Goal: Information Seeking & Learning: Learn about a topic

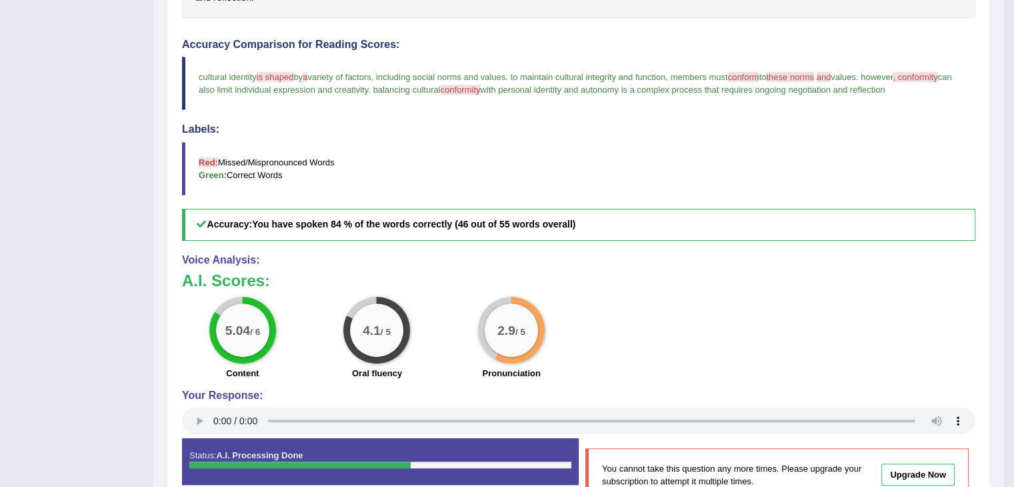
click at [175, 265] on div "Practice Speaking: Read Aloud 7 Cultural identity Instructions: Look at the tex…" at bounding box center [579, 180] width 824 height 694
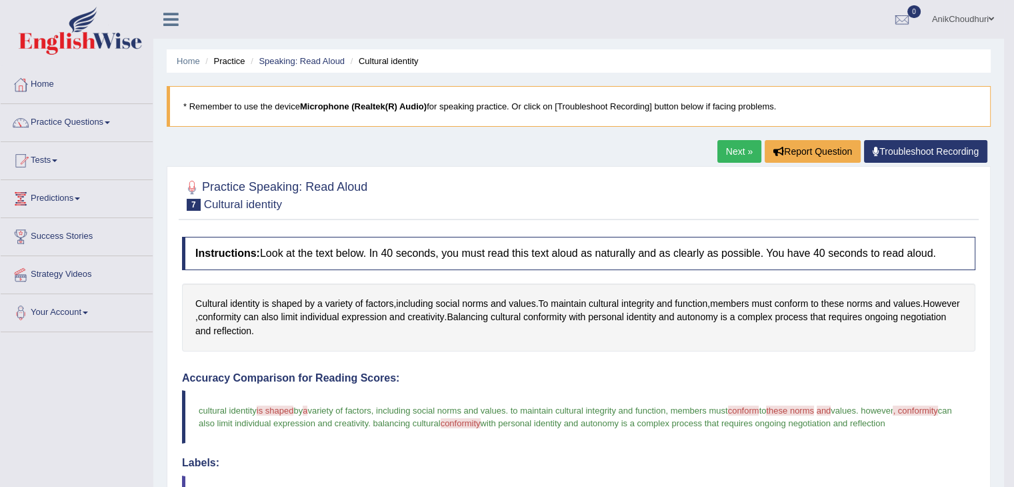
click at [954, 14] on link "AnikChoudhuri" at bounding box center [963, 17] width 82 height 35
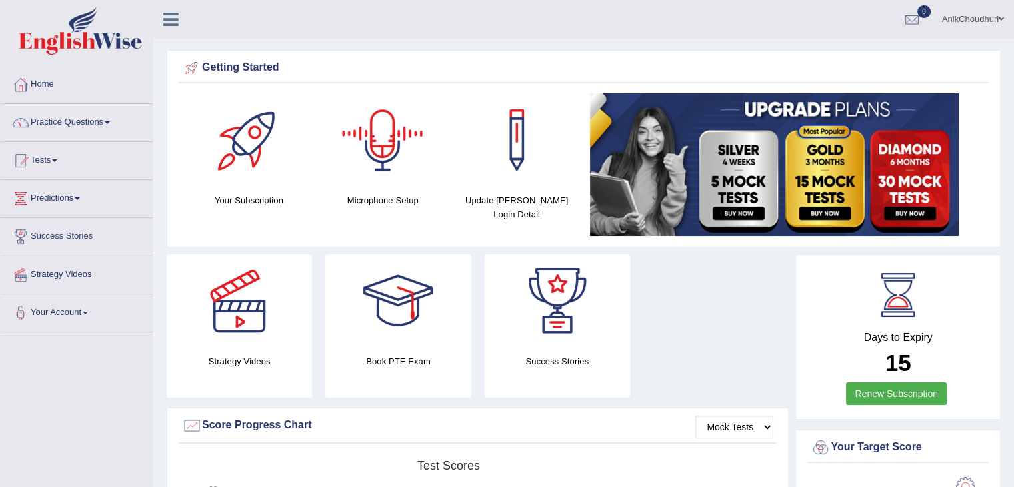
click at [381, 178] on div at bounding box center [382, 139] width 93 height 93
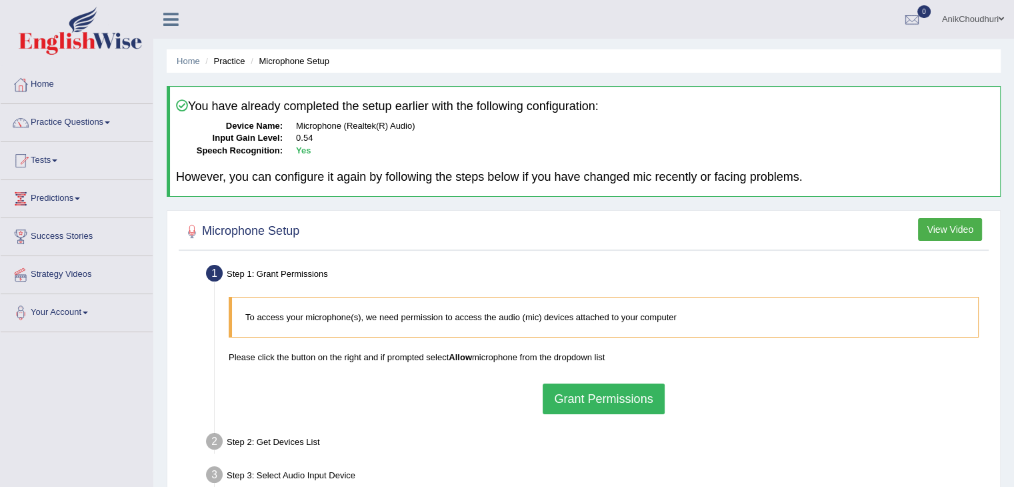
click at [566, 394] on button "Grant Permissions" at bounding box center [603, 398] width 121 height 31
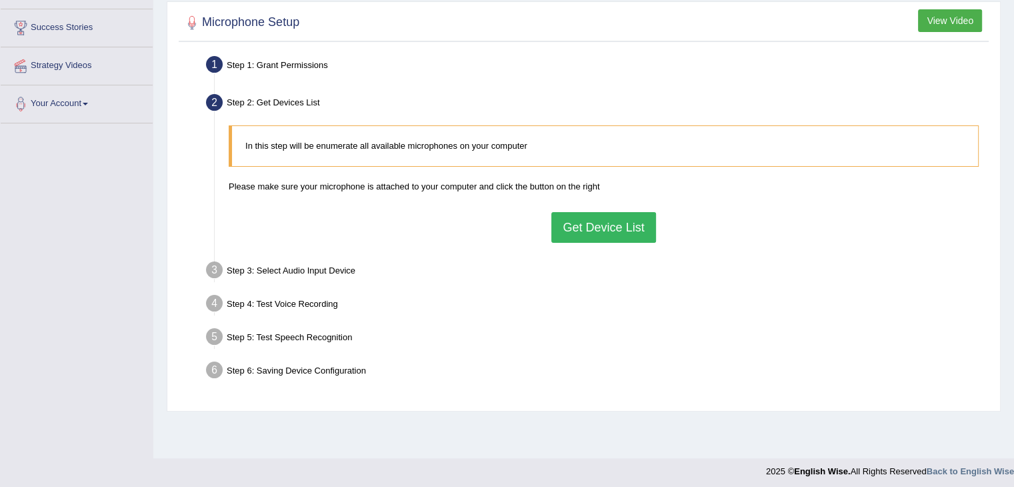
scroll to position [213, 0]
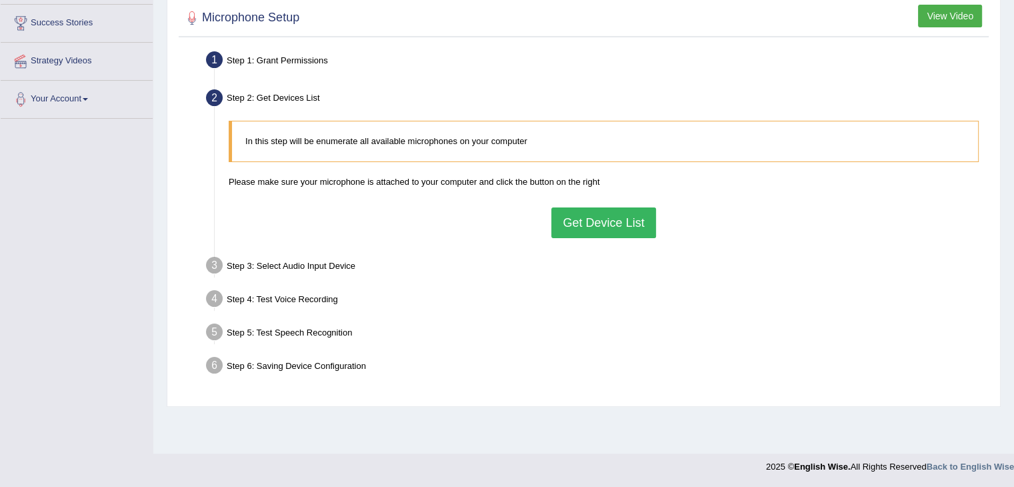
click at [594, 227] on button "Get Device List" at bounding box center [604, 222] width 104 height 31
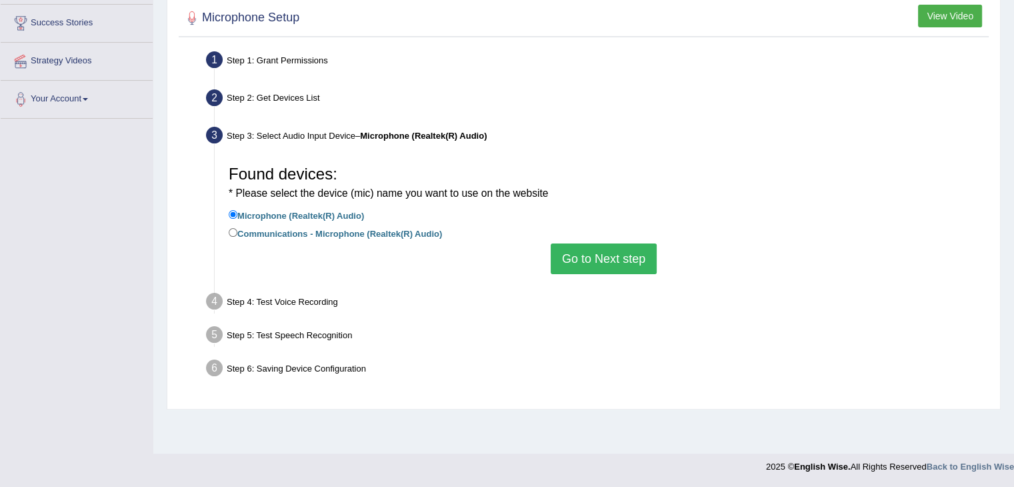
click at [587, 267] on button "Go to Next step" at bounding box center [604, 258] width 106 height 31
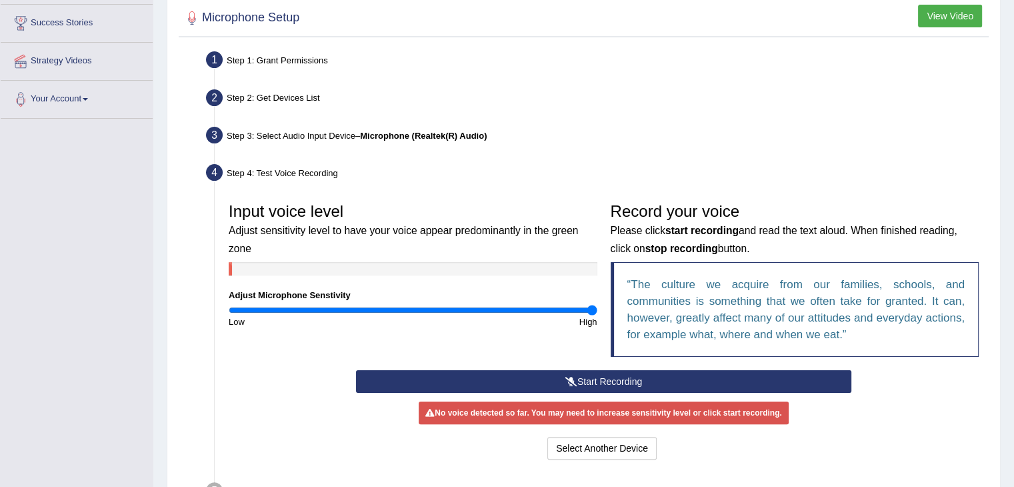
click at [591, 307] on input "range" at bounding box center [413, 310] width 369 height 11
click at [582, 382] on button "Start Recording" at bounding box center [604, 381] width 496 height 23
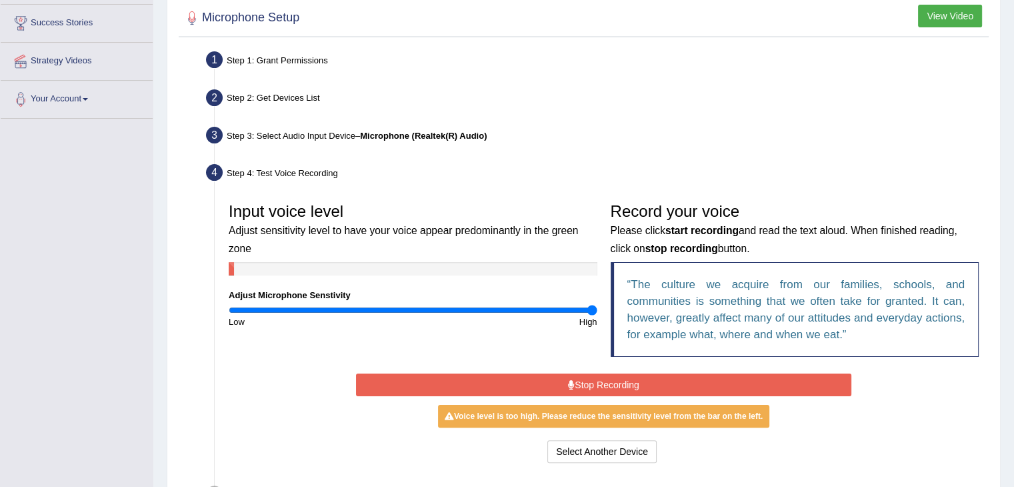
click at [582, 382] on button "Stop Recording" at bounding box center [604, 384] width 496 height 23
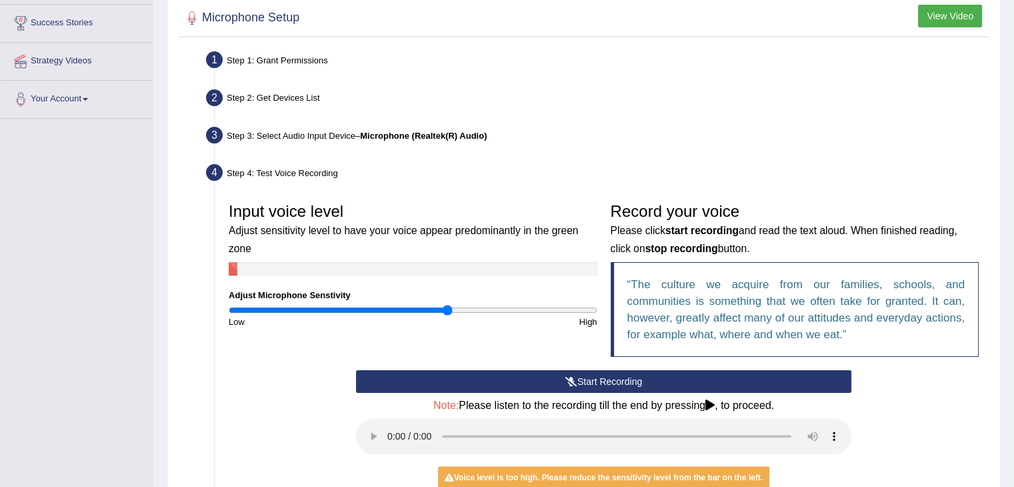
click at [448, 307] on input "range" at bounding box center [413, 310] width 369 height 11
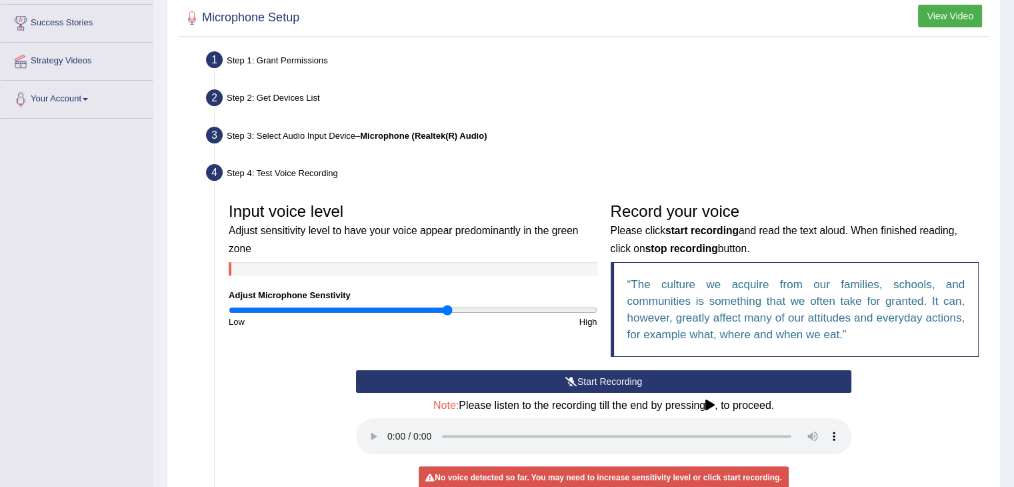
click at [620, 377] on button "Start Recording" at bounding box center [604, 381] width 496 height 23
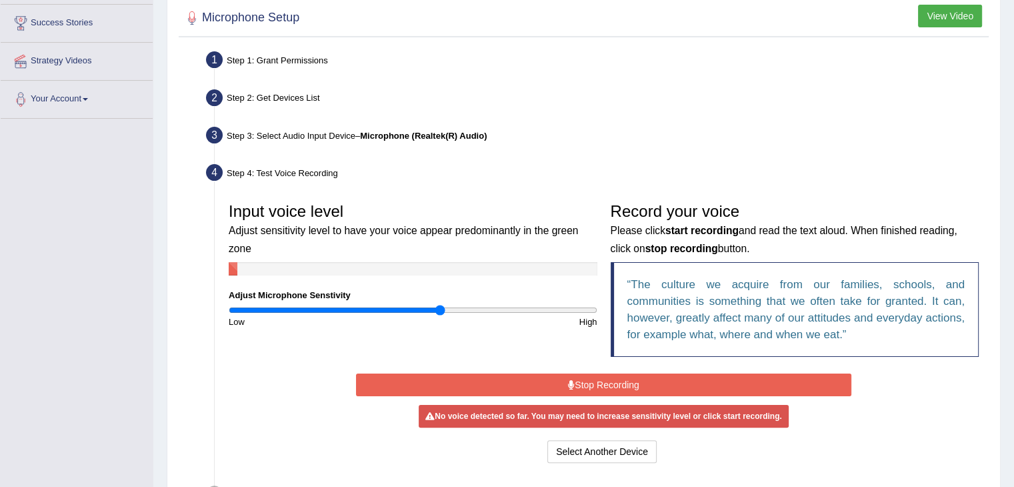
click at [438, 306] on input "range" at bounding box center [413, 310] width 369 height 11
click at [456, 306] on input "range" at bounding box center [413, 310] width 369 height 11
click at [463, 310] on input "range" at bounding box center [413, 310] width 369 height 11
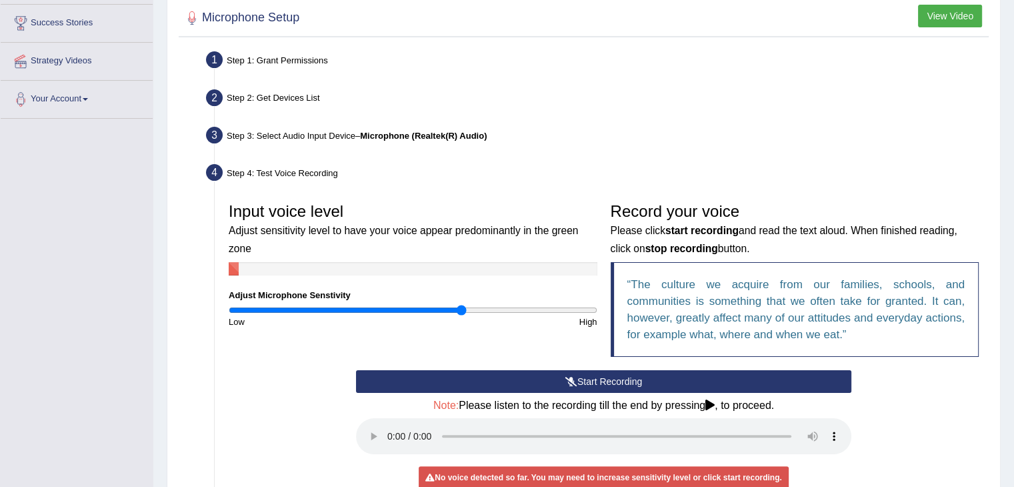
click at [552, 373] on button "Start Recording" at bounding box center [604, 381] width 496 height 23
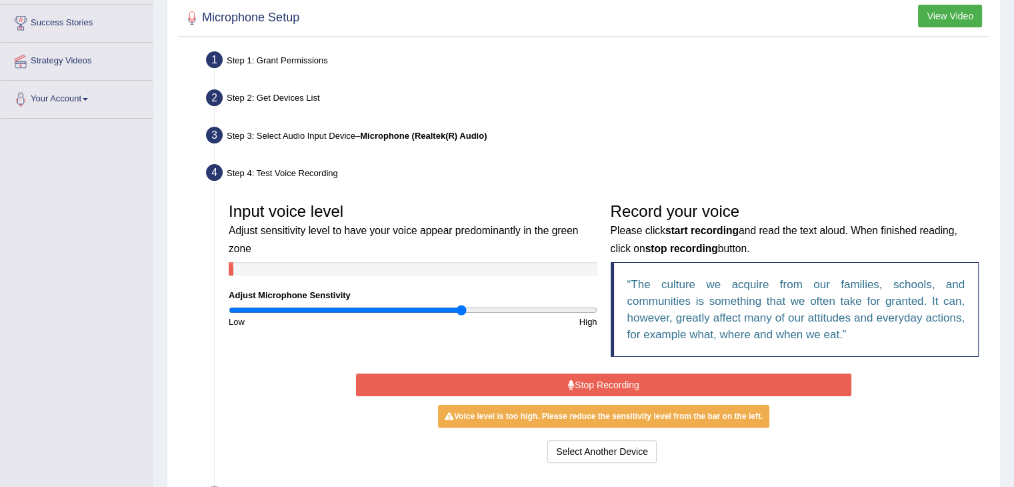
click at [472, 302] on div "Input voice level Adjust sensitivity level to have your voice appear predominan…" at bounding box center [413, 262] width 382 height 132
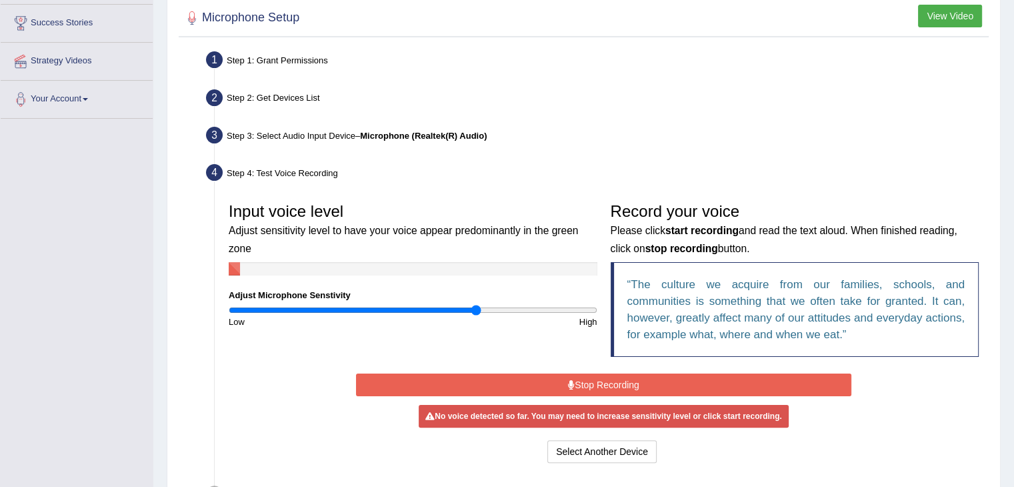
click at [476, 309] on input "range" at bounding box center [413, 310] width 369 height 11
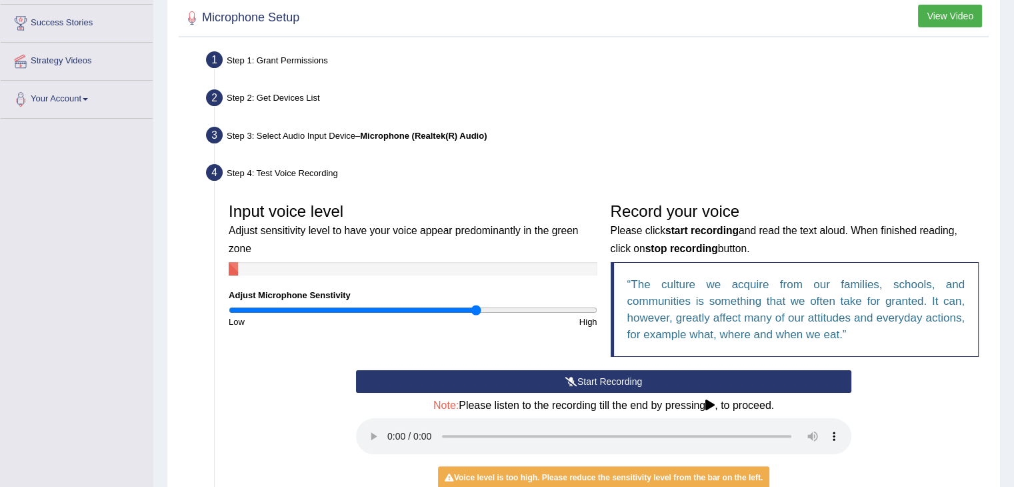
click at [568, 379] on icon at bounding box center [572, 381] width 12 height 9
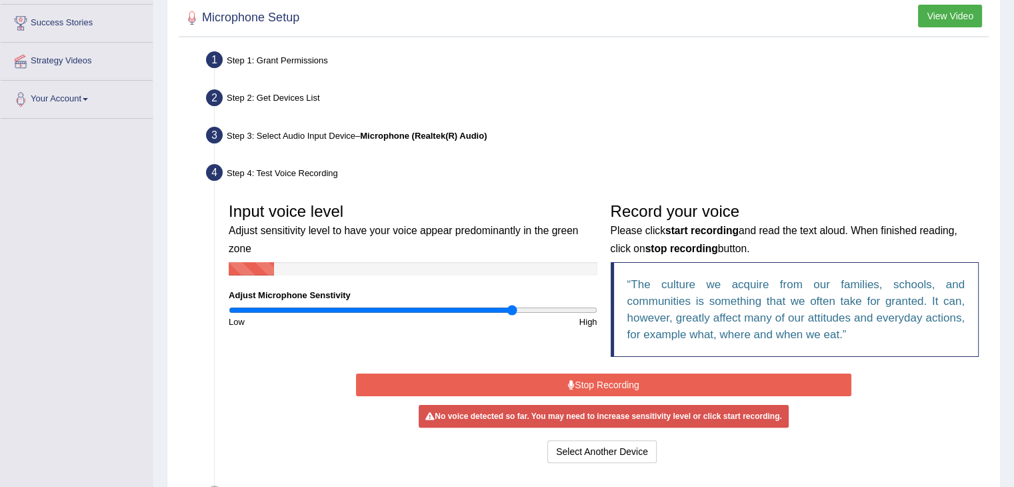
click at [511, 305] on input "range" at bounding box center [413, 310] width 369 height 11
click at [590, 309] on input "range" at bounding box center [413, 310] width 369 height 11
click at [576, 305] on input "range" at bounding box center [413, 310] width 369 height 11
click at [590, 305] on input "range" at bounding box center [413, 310] width 369 height 11
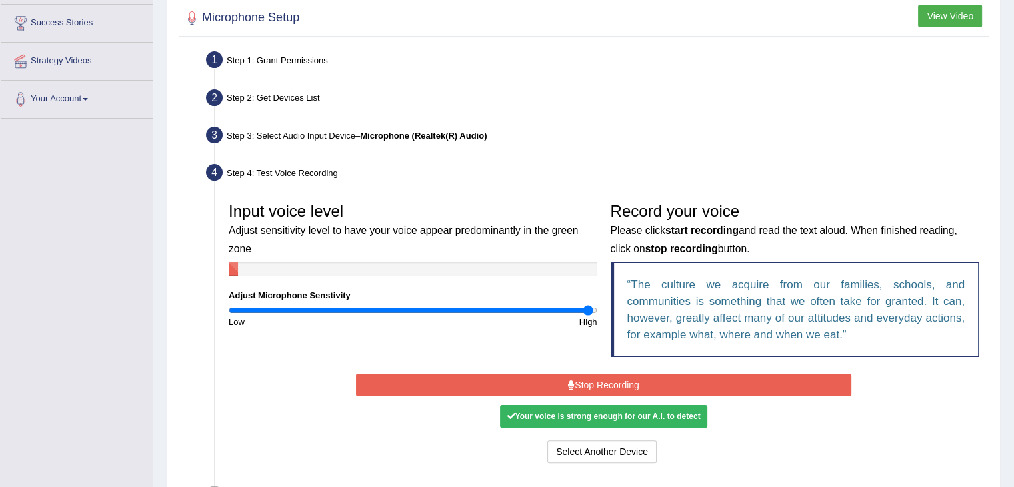
click at [604, 310] on div "Record your voice Please click start recording and read the text aloud. When fi…" at bounding box center [795, 283] width 382 height 174
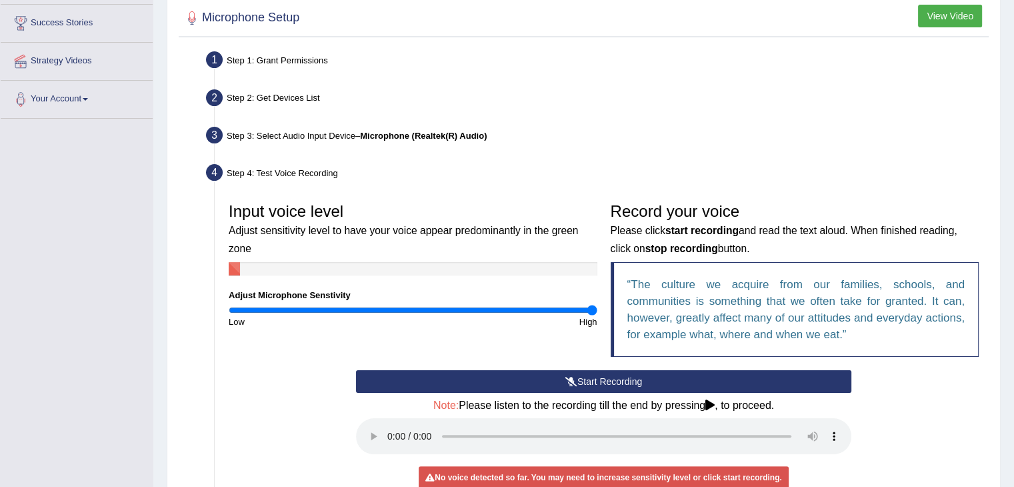
drag, startPoint x: 588, startPoint y: 311, endPoint x: 595, endPoint y: 310, distance: 6.8
type input "2"
click at [595, 310] on input "range" at bounding box center [413, 310] width 369 height 11
drag, startPoint x: 618, startPoint y: 390, endPoint x: 638, endPoint y: 377, distance: 24.0
click at [638, 377] on div "Start Recording Stop Recording Note: Please listen to the recording till the en…" at bounding box center [603, 448] width 509 height 157
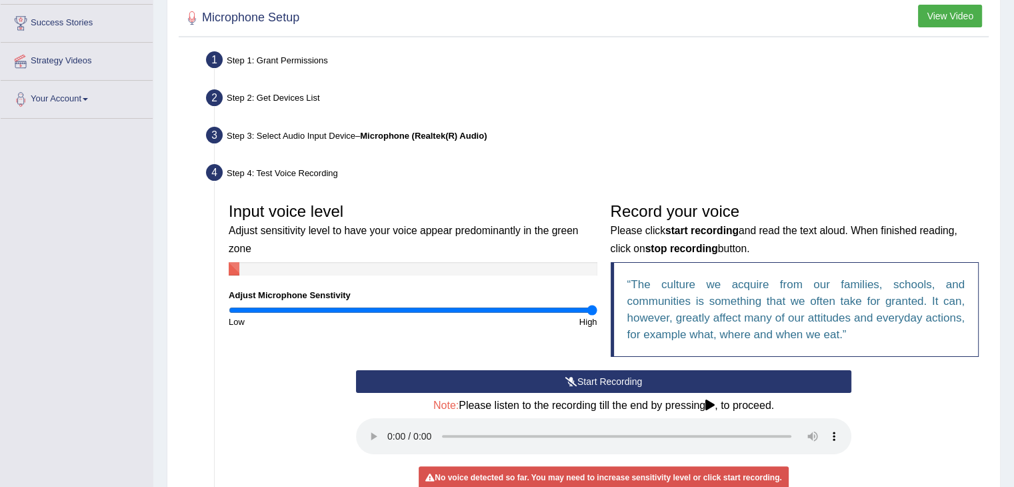
click at [638, 377] on button "Start Recording" at bounding box center [604, 381] width 496 height 23
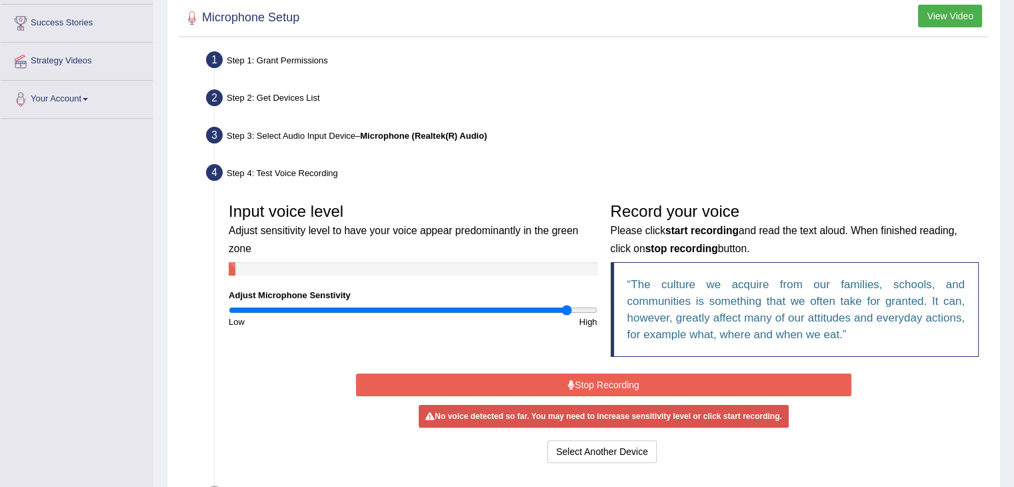
click at [567, 311] on input "range" at bounding box center [413, 310] width 369 height 11
click at [547, 310] on input "range" at bounding box center [413, 310] width 369 height 11
click at [542, 308] on input "range" at bounding box center [413, 310] width 369 height 11
type input "1.76"
click at [548, 306] on input "range" at bounding box center [413, 310] width 369 height 11
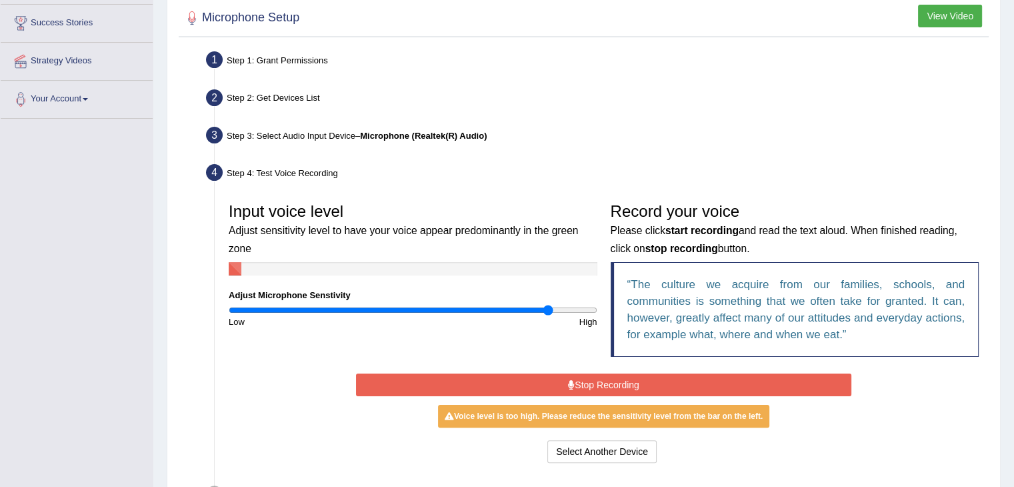
click at [622, 381] on button "Stop Recording" at bounding box center [604, 384] width 496 height 23
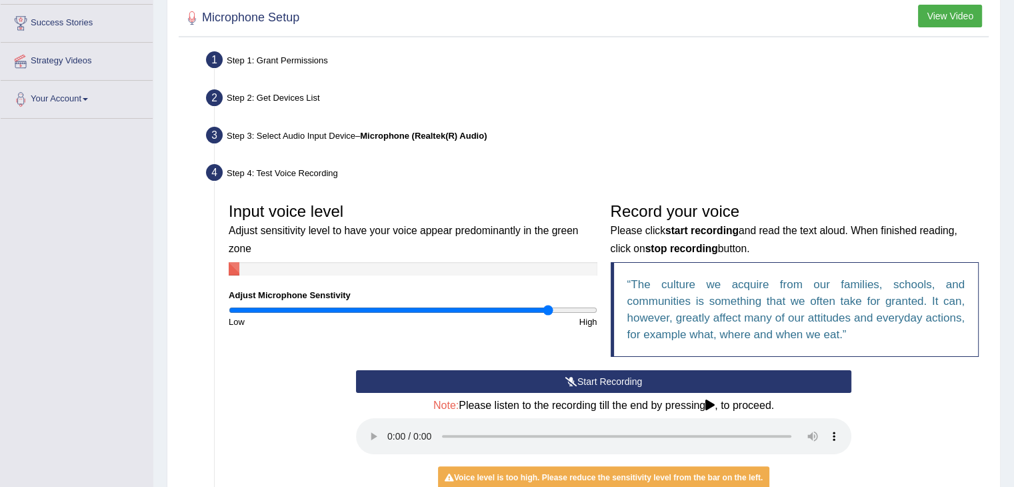
click at [632, 377] on button "Start Recording" at bounding box center [604, 381] width 496 height 23
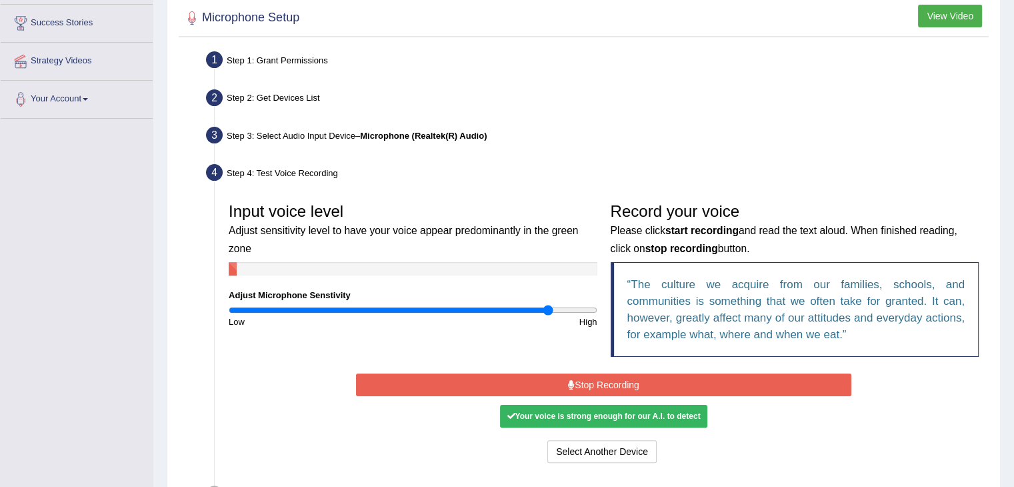
click at [634, 419] on div "Your voice is strong enough for our A.I. to detect" at bounding box center [603, 416] width 207 height 23
click at [620, 411] on div "Your voice is strong enough for our A.I. to detect" at bounding box center [603, 416] width 207 height 23
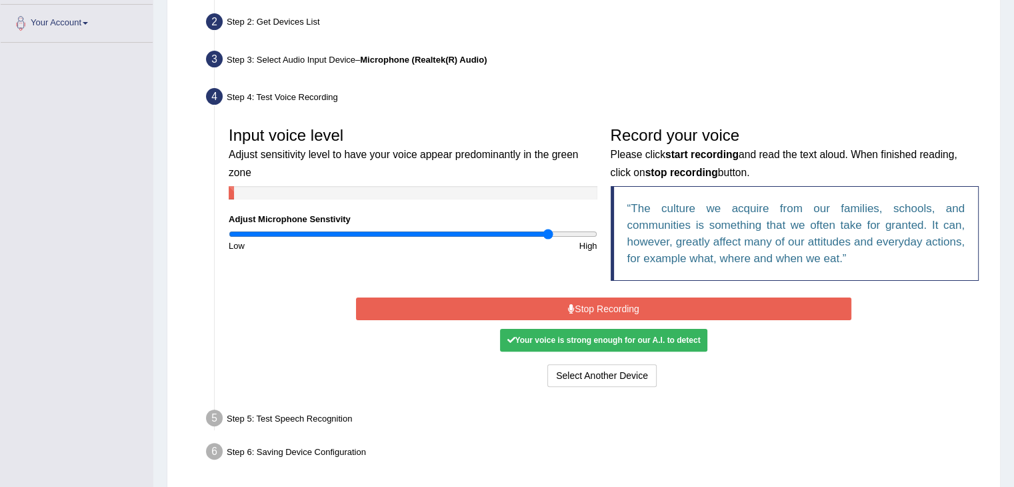
scroll to position [313, 0]
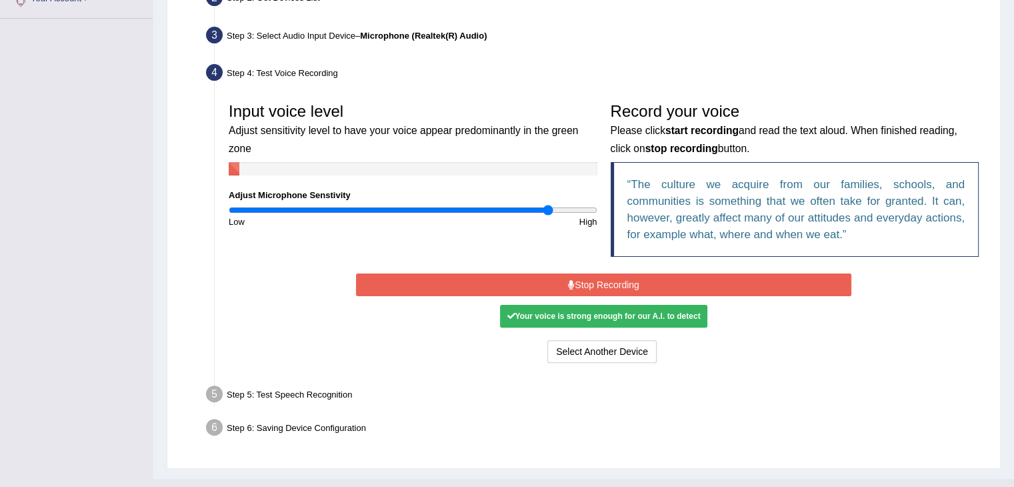
click at [649, 275] on button "Stop Recording" at bounding box center [604, 284] width 496 height 23
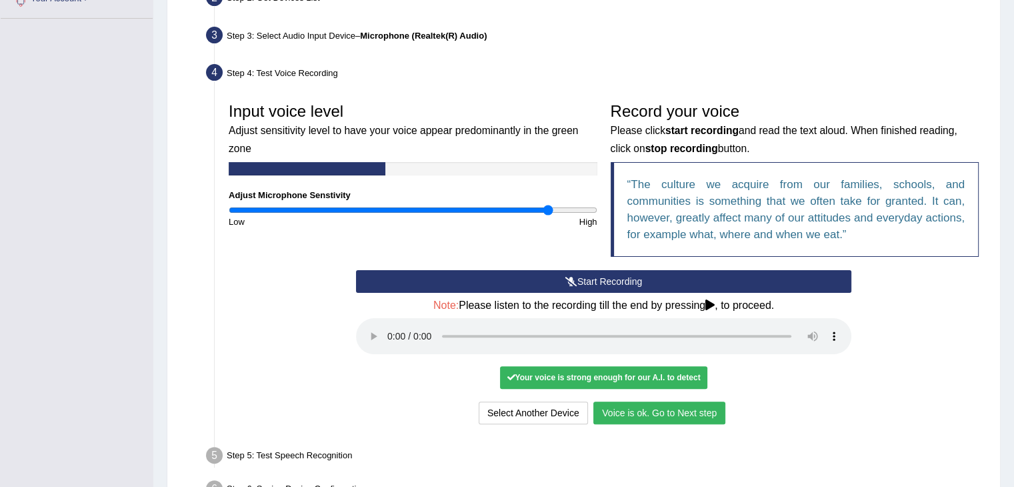
click at [662, 411] on button "Voice is ok. Go to Next step" at bounding box center [660, 412] width 132 height 23
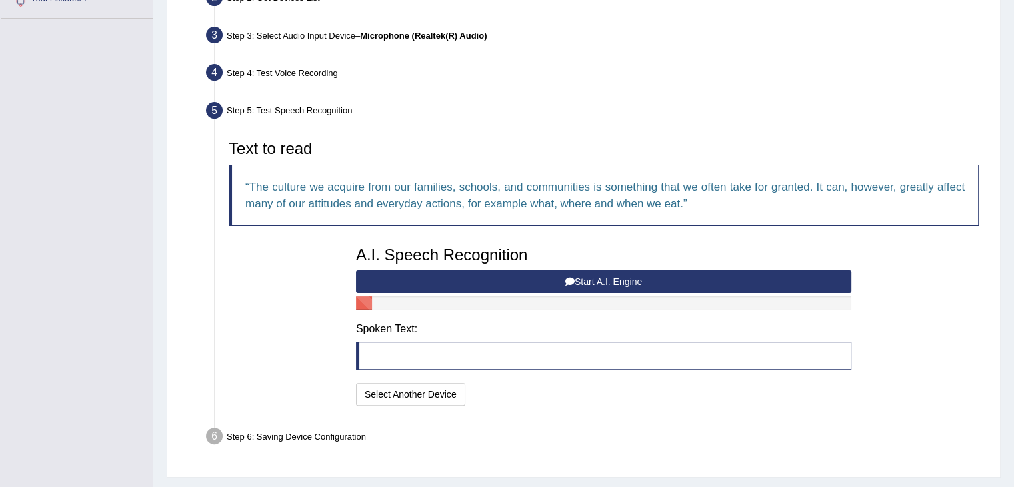
scroll to position [345, 0]
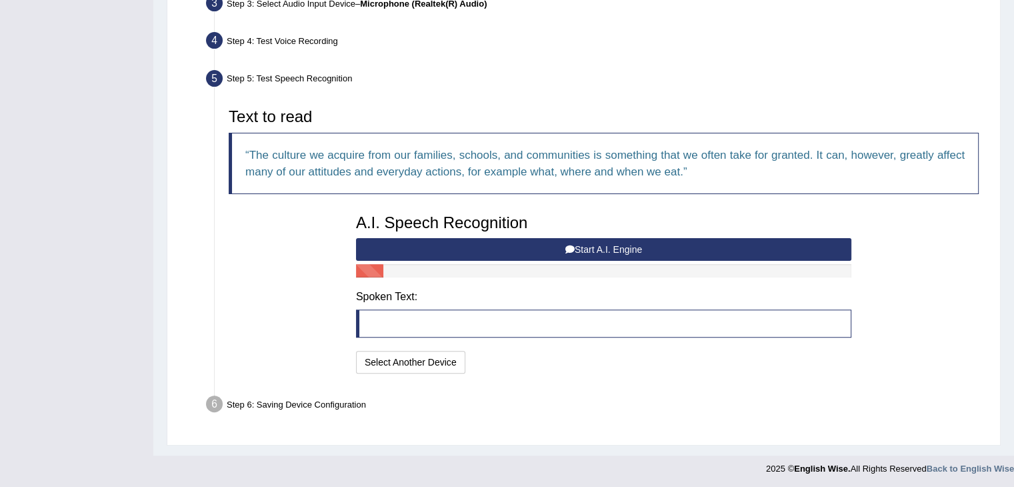
click at [596, 251] on button "Start A.I. Engine" at bounding box center [604, 249] width 496 height 23
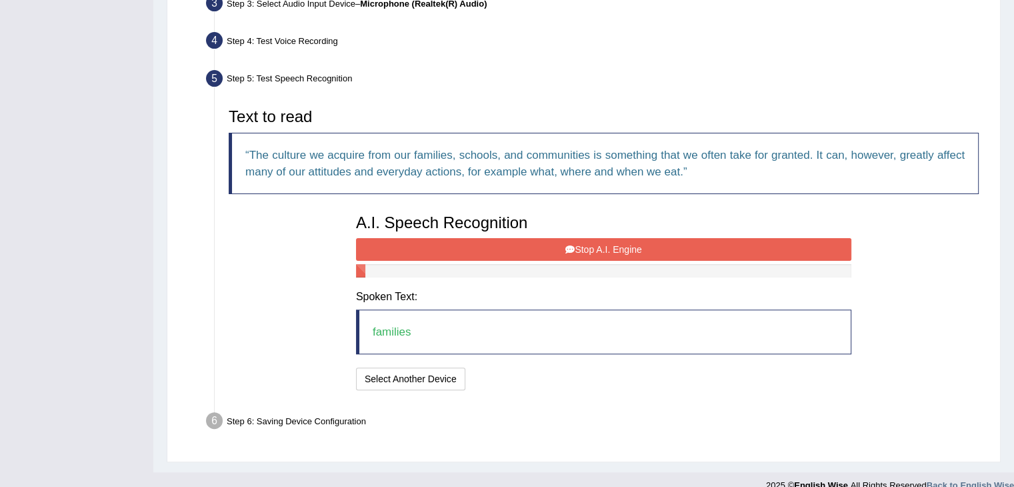
click at [546, 241] on button "Stop A.I. Engine" at bounding box center [604, 249] width 496 height 23
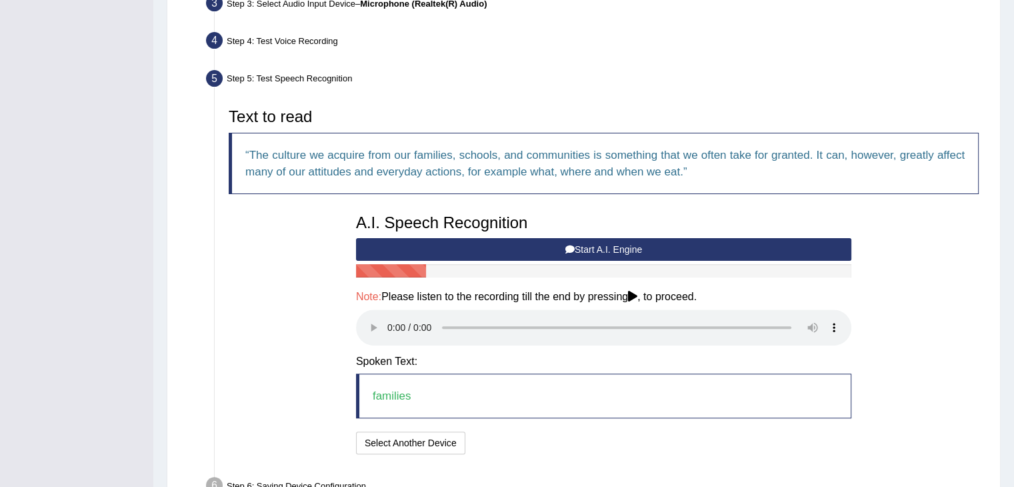
click at [579, 247] on button "Start A.I. Engine" at bounding box center [604, 249] width 496 height 23
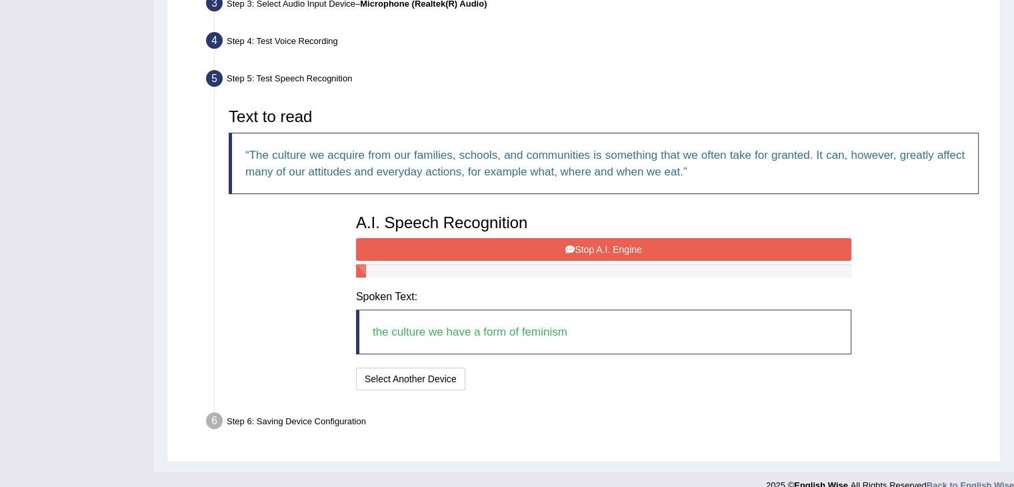
click at [622, 255] on button "Stop A.I. Engine" at bounding box center [604, 249] width 496 height 23
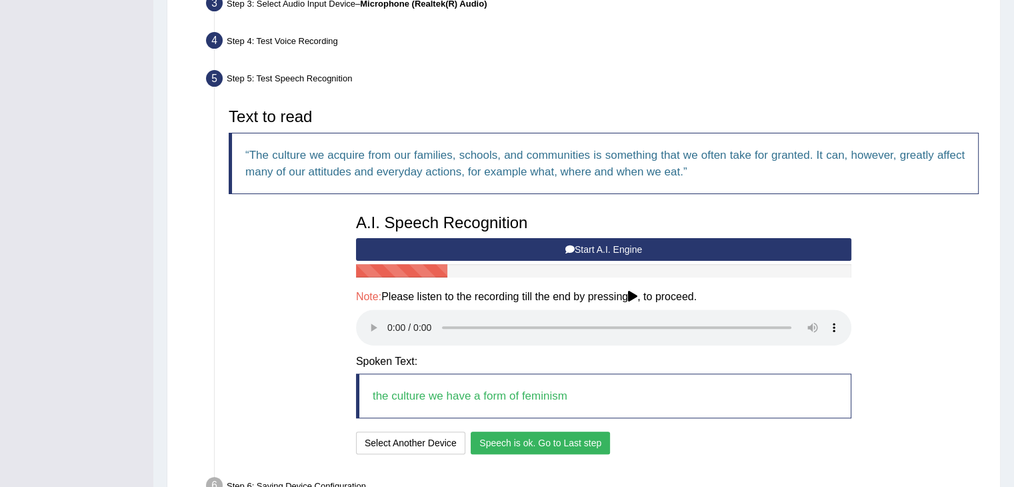
click at [544, 449] on button "Speech is ok. Go to Last step" at bounding box center [540, 442] width 139 height 23
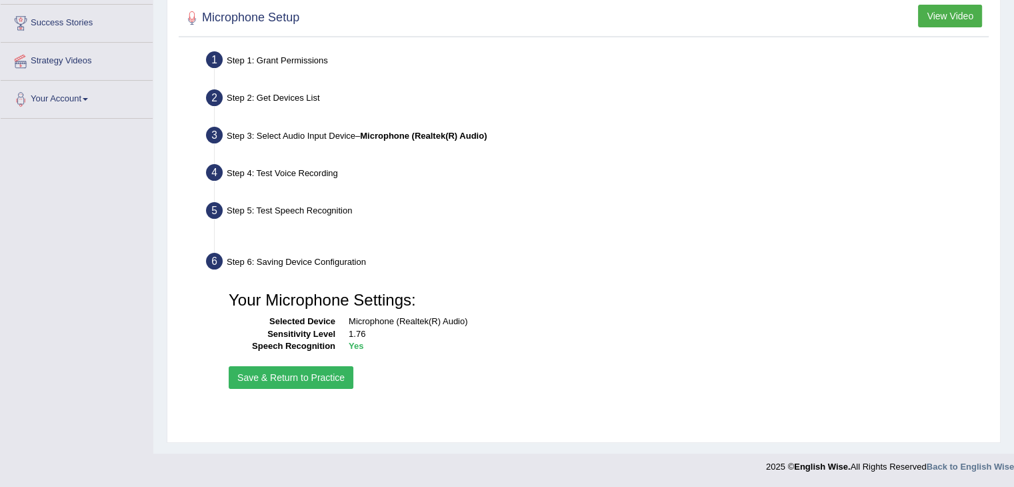
scroll to position [213, 0]
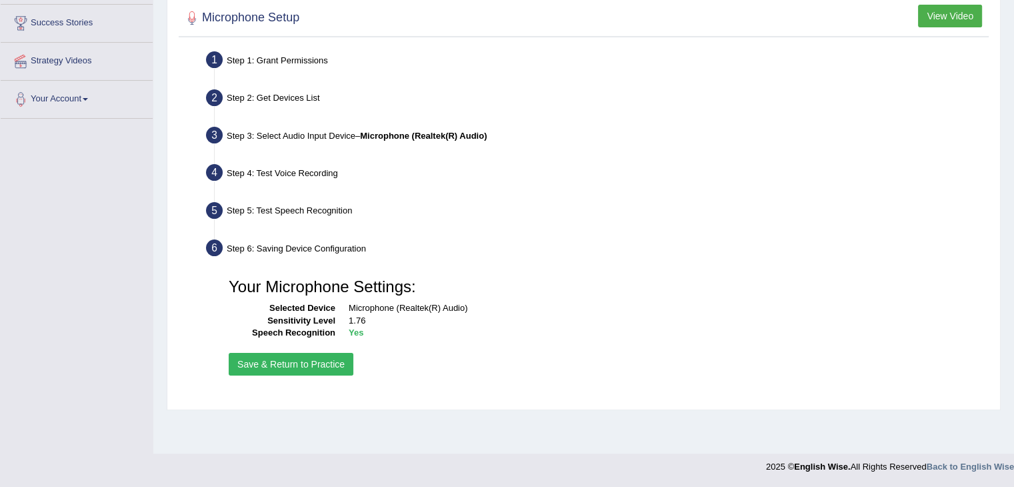
click at [311, 359] on button "Save & Return to Practice" at bounding box center [291, 364] width 125 height 23
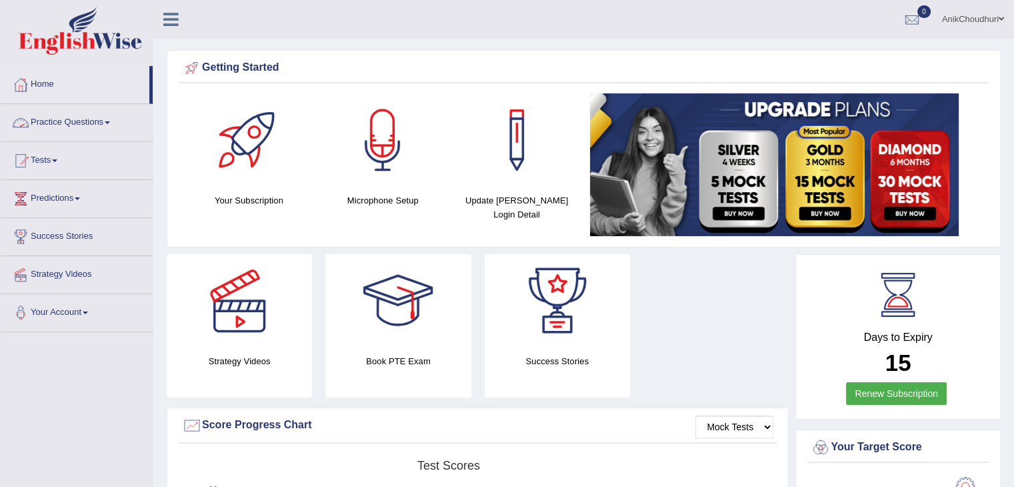
click at [64, 117] on link "Practice Questions" at bounding box center [77, 120] width 152 height 33
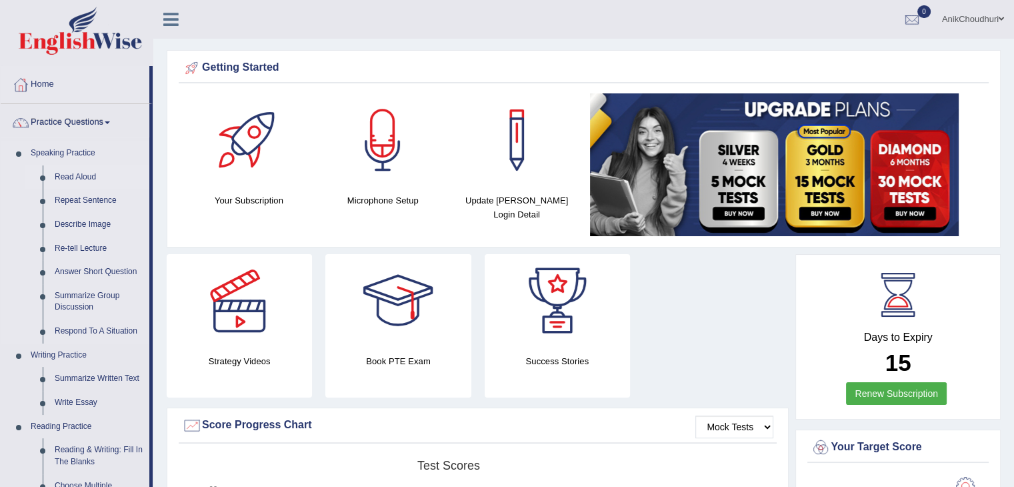
click at [67, 171] on link "Read Aloud" at bounding box center [99, 177] width 101 height 24
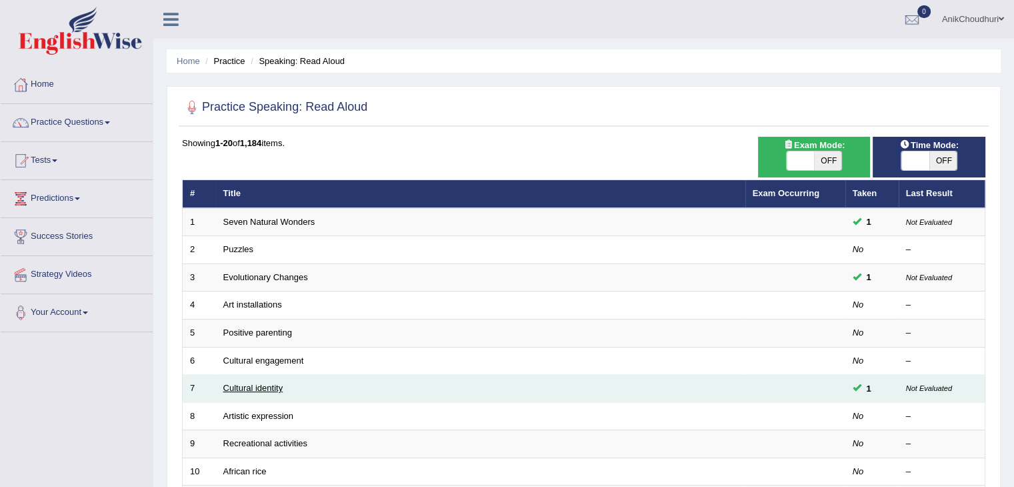
click at [265, 387] on link "Cultural identity" at bounding box center [253, 388] width 60 height 10
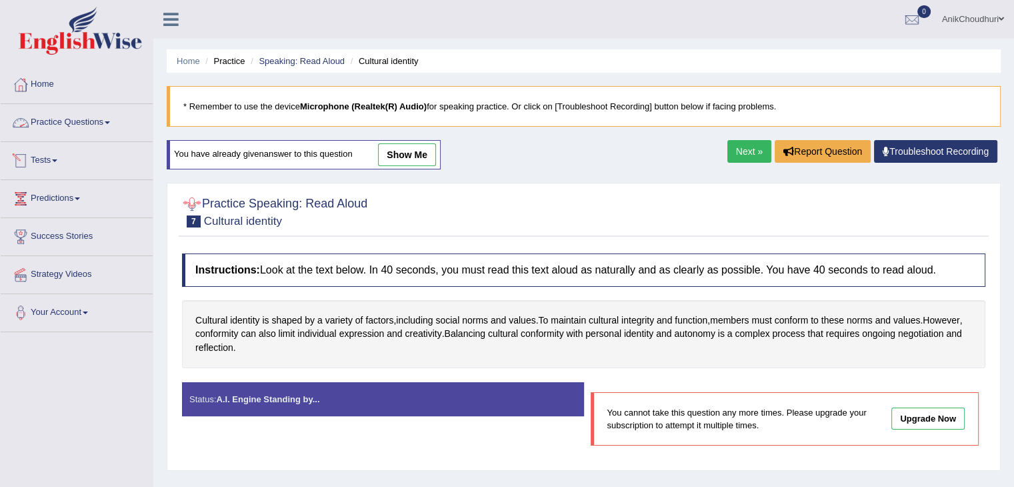
click at [86, 117] on link "Practice Questions" at bounding box center [77, 120] width 152 height 33
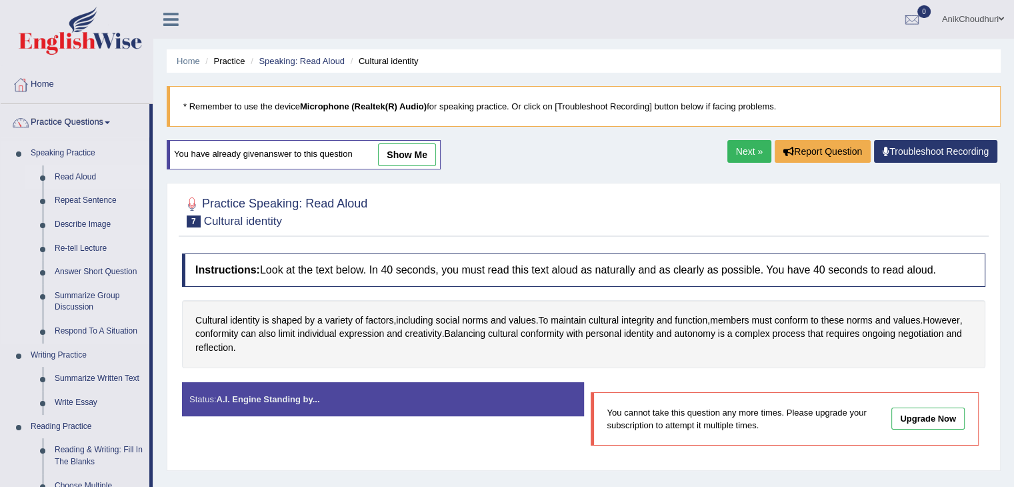
click at [85, 177] on link "Read Aloud" at bounding box center [99, 177] width 101 height 24
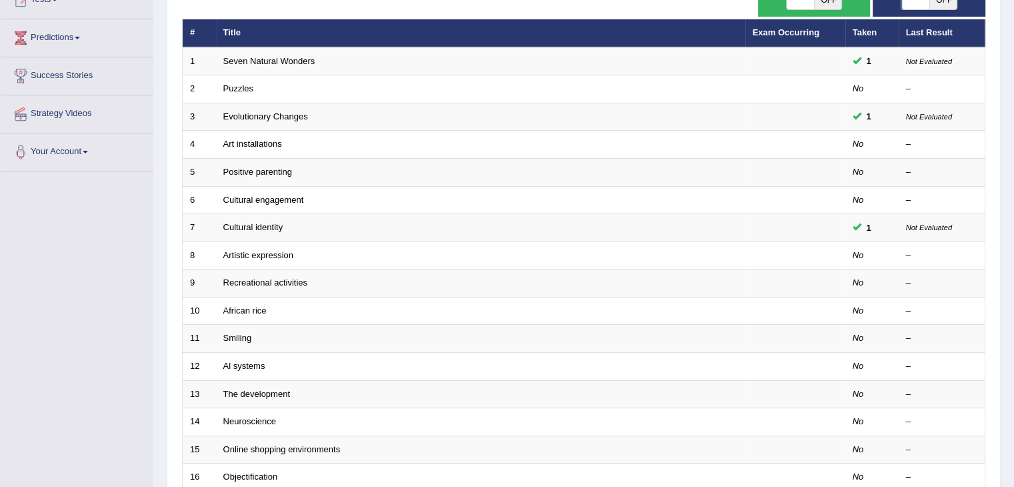
scroll to position [169, 0]
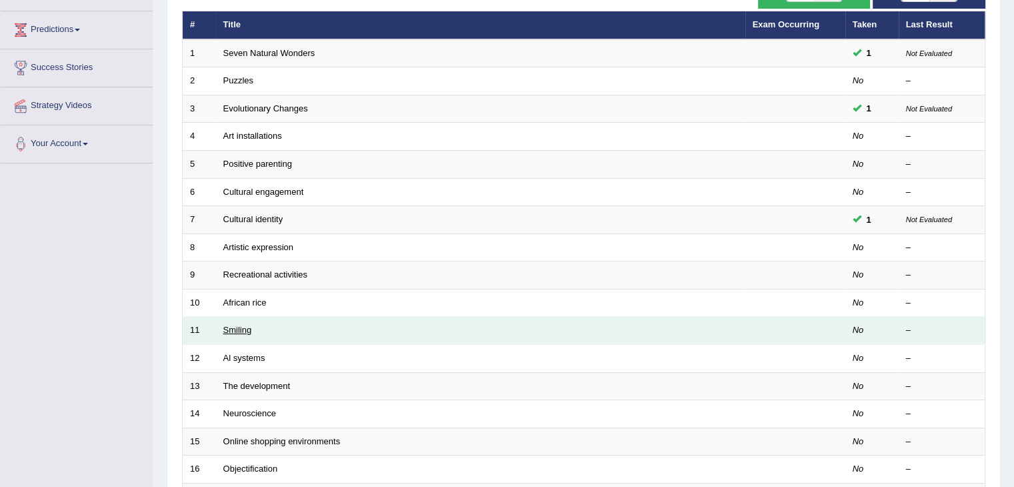
click at [248, 325] on link "Smiling" at bounding box center [237, 330] width 29 height 10
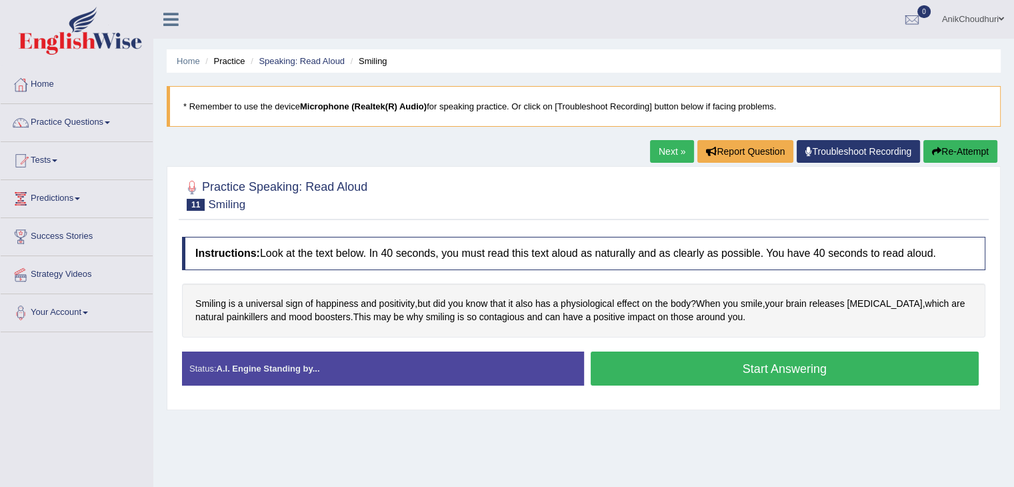
click at [722, 363] on button "Start Answering" at bounding box center [785, 368] width 389 height 34
click at [686, 357] on button "Start Answering" at bounding box center [785, 368] width 389 height 34
click at [772, 374] on button "Start Answering" at bounding box center [785, 368] width 389 height 34
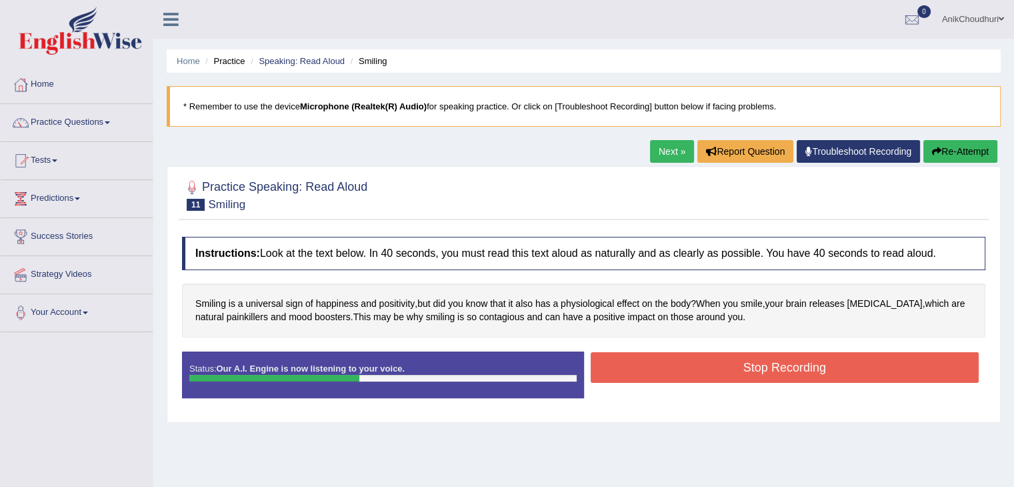
click at [772, 374] on button "Stop Recording" at bounding box center [785, 367] width 389 height 31
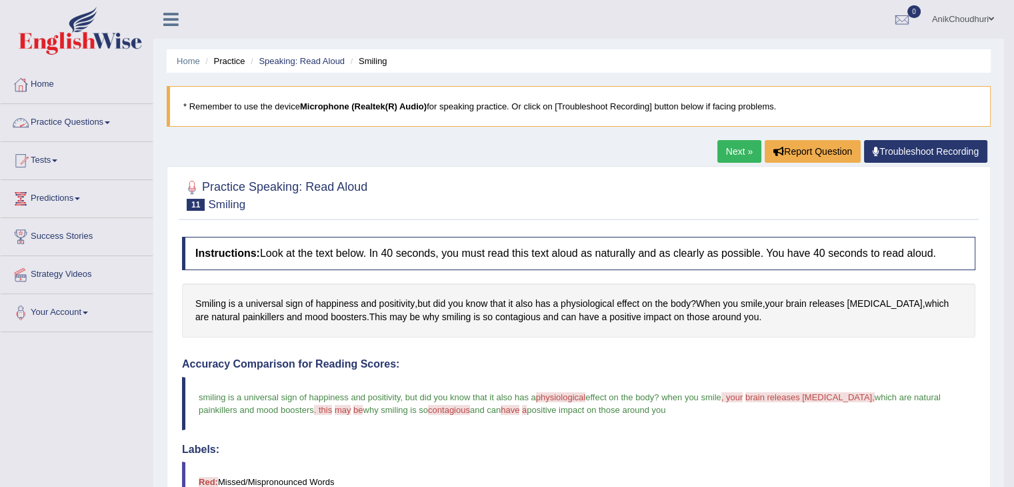
click at [77, 121] on link "Practice Questions" at bounding box center [77, 120] width 152 height 33
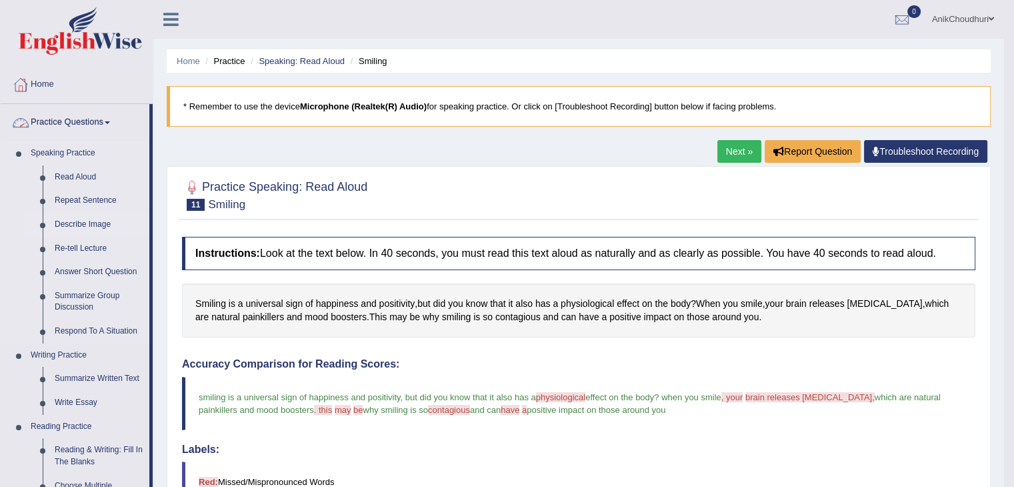
click at [74, 218] on link "Describe Image" at bounding box center [99, 225] width 101 height 24
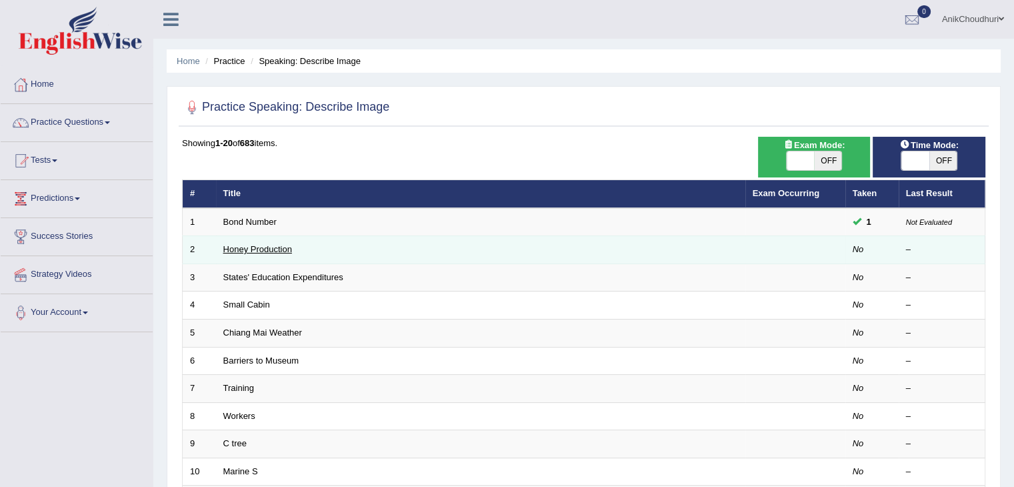
click at [264, 250] on link "Honey Production" at bounding box center [257, 249] width 69 height 10
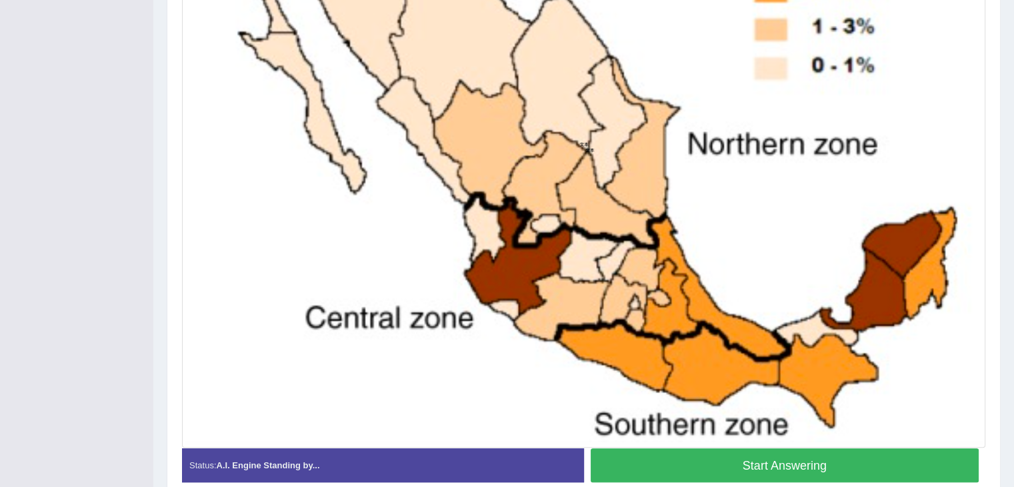
scroll to position [517, 0]
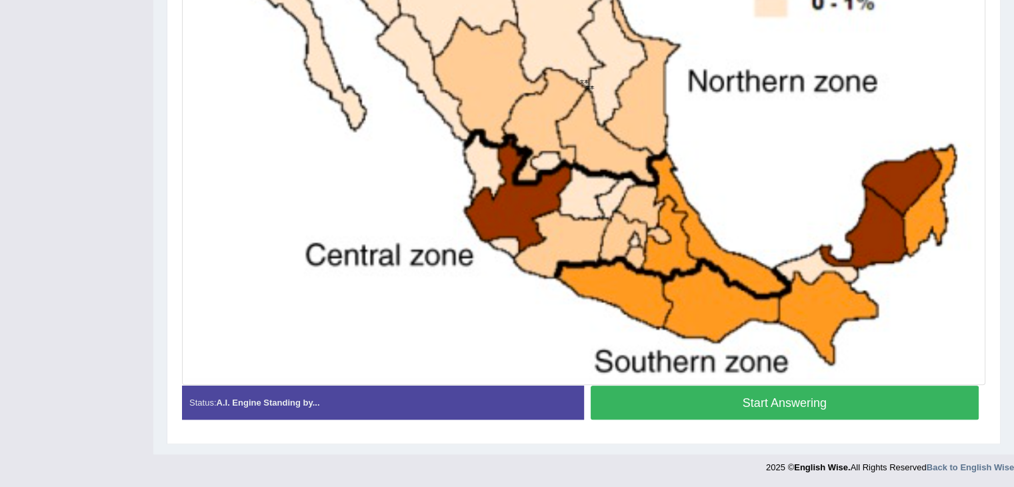
click at [770, 409] on button "Start Answering" at bounding box center [785, 402] width 389 height 34
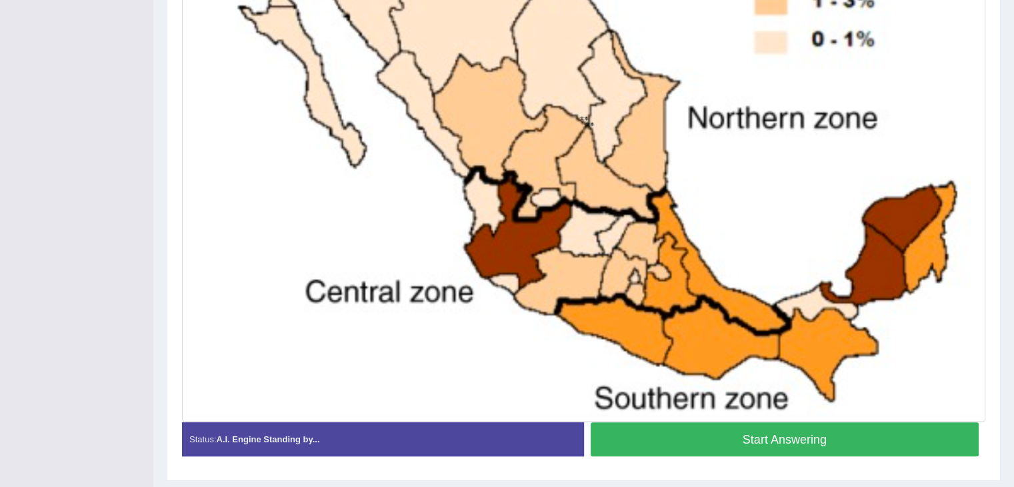
scroll to position [510, 0]
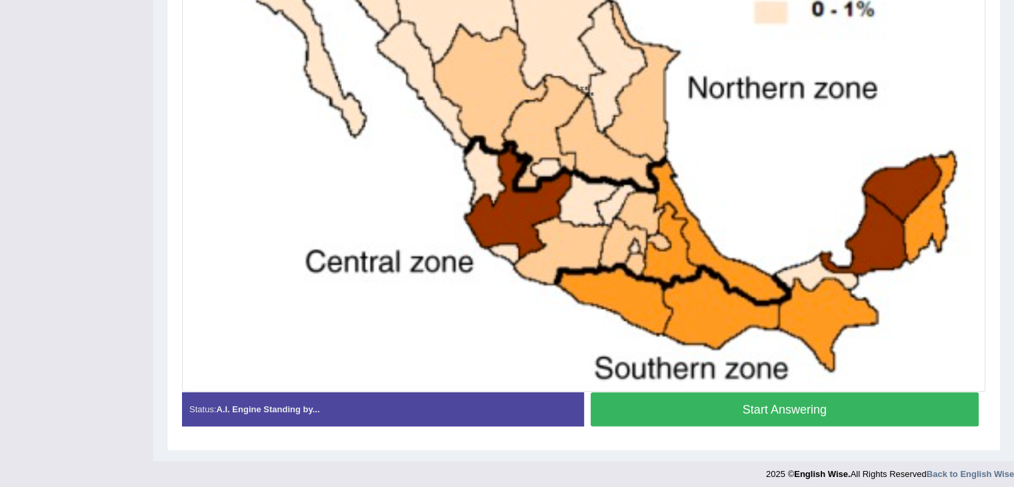
click at [792, 402] on button "Start Answering" at bounding box center [785, 409] width 389 height 34
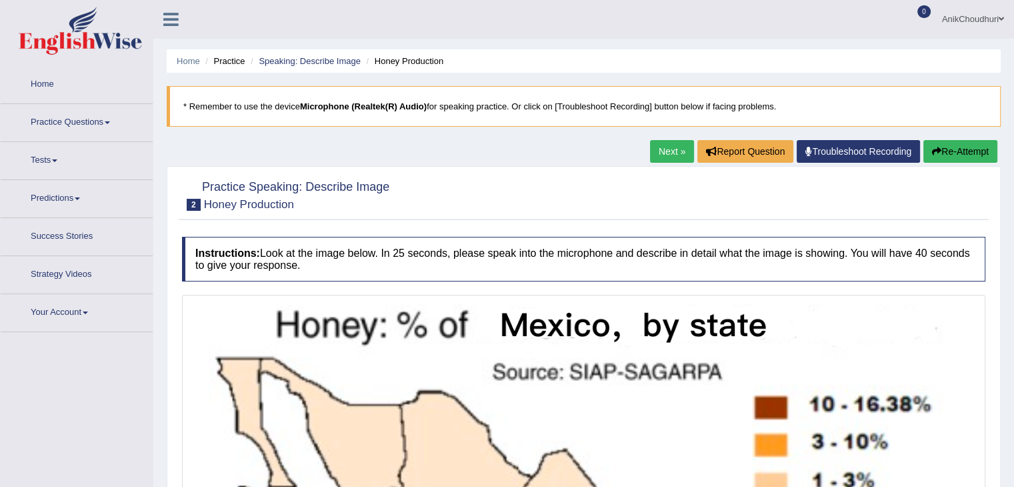
scroll to position [510, 0]
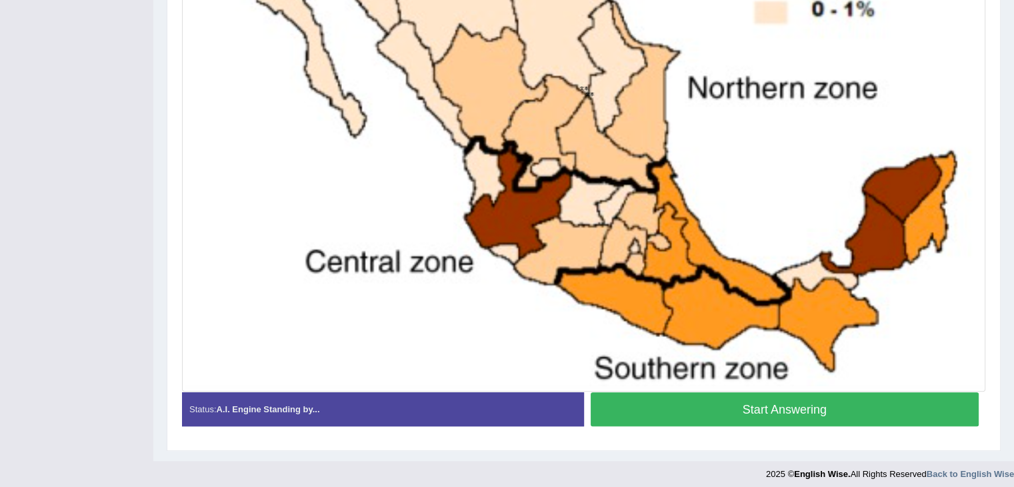
click at [766, 411] on button "Start Answering" at bounding box center [785, 409] width 389 height 34
click at [765, 401] on button "Start Answering" at bounding box center [785, 409] width 389 height 34
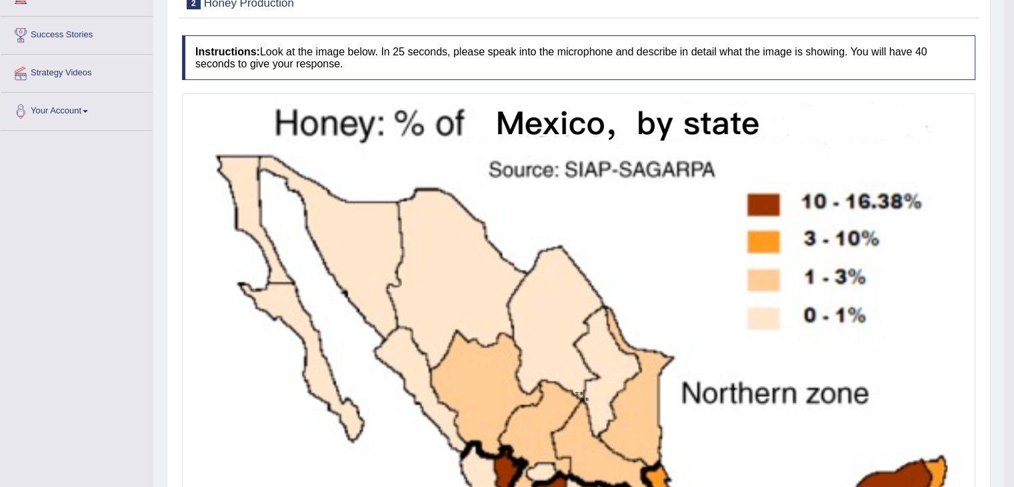
scroll to position [152, 0]
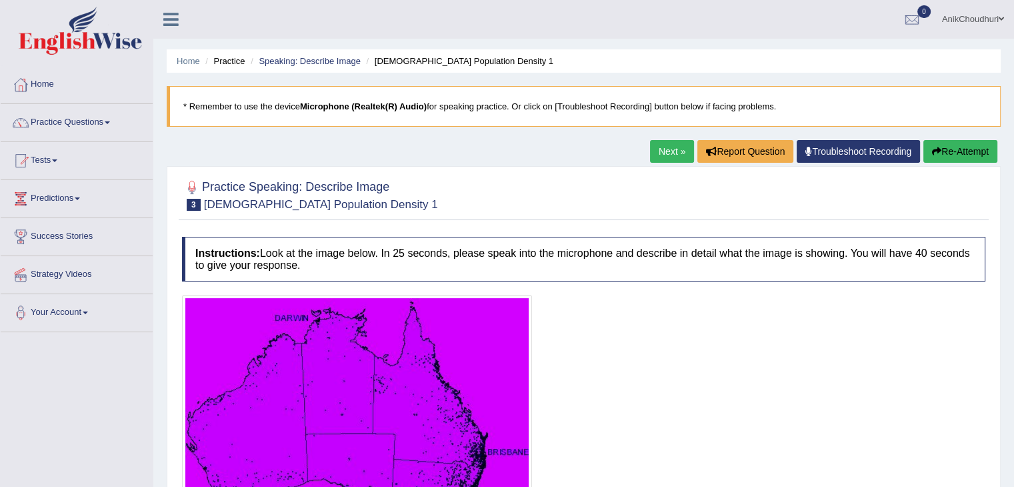
click at [675, 147] on link "Next »" at bounding box center [672, 151] width 44 height 23
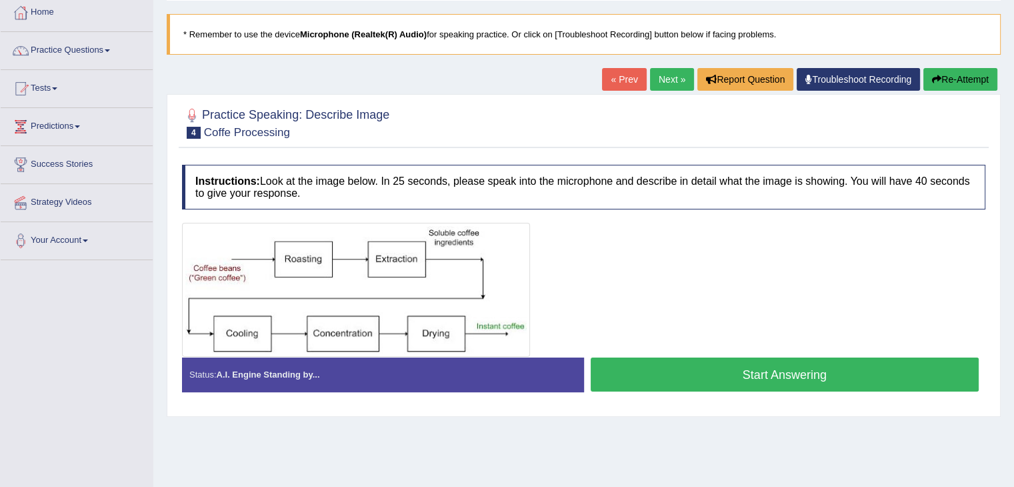
scroll to position [83, 0]
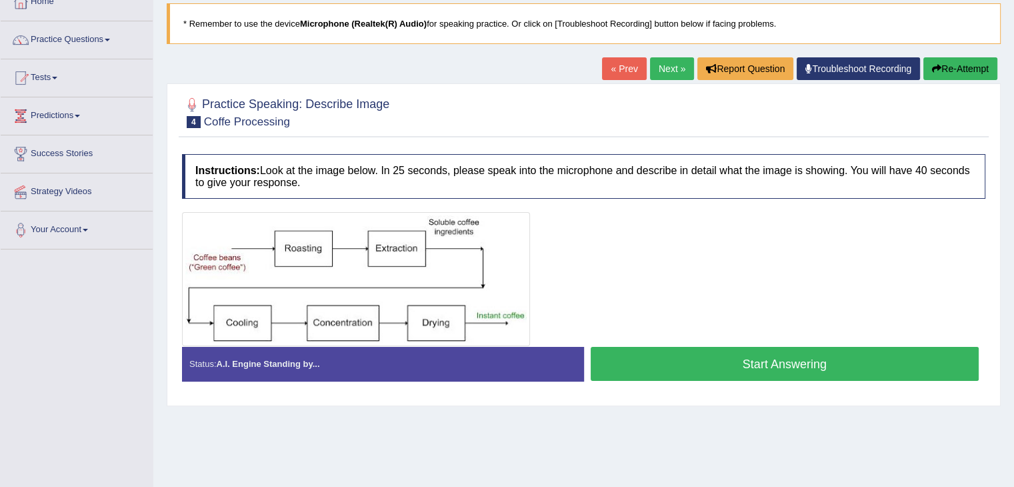
click at [724, 367] on button "Start Answering" at bounding box center [785, 364] width 389 height 34
click at [690, 361] on button "Start Answering" at bounding box center [785, 364] width 389 height 34
click at [735, 355] on button "Start Answering" at bounding box center [785, 364] width 389 height 34
click at [759, 369] on button "Start Answering" at bounding box center [785, 364] width 389 height 34
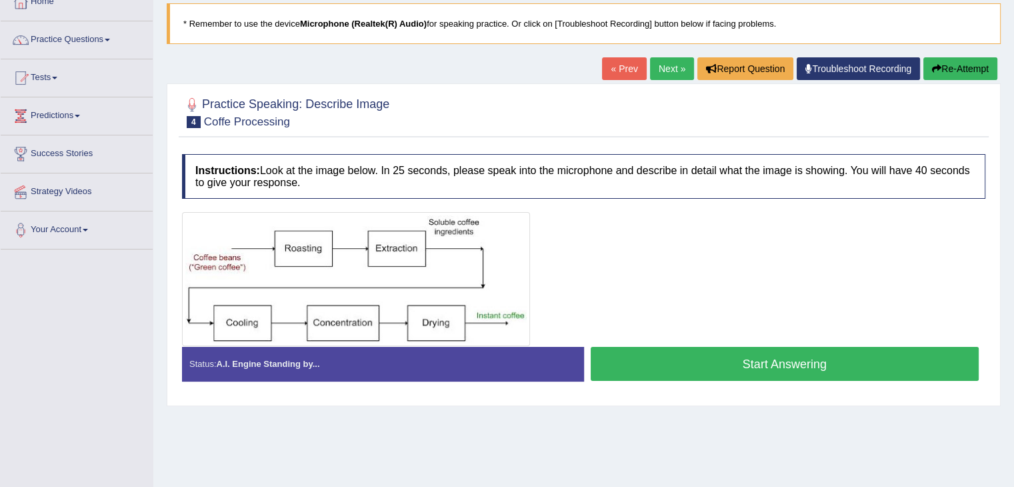
click at [702, 371] on button "Start Answering" at bounding box center [785, 364] width 389 height 34
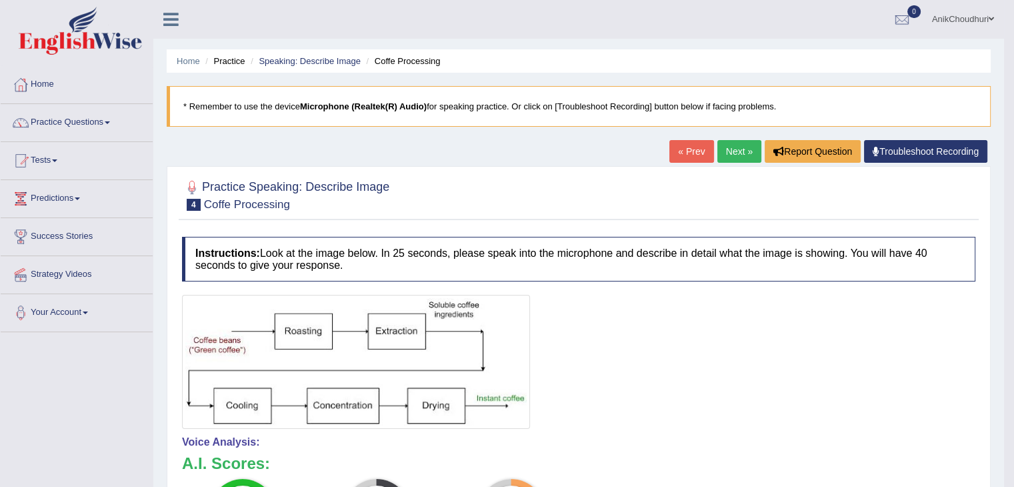
scroll to position [33, 0]
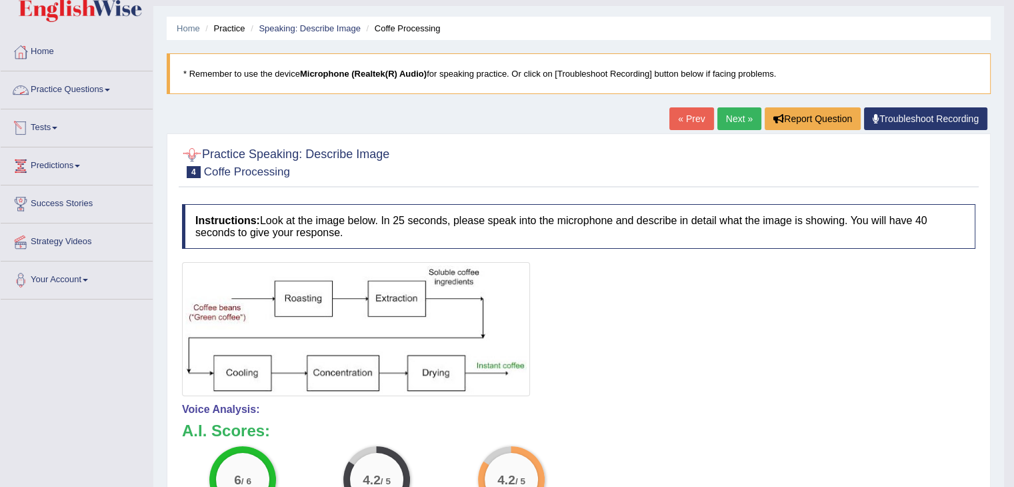
click at [104, 87] on link "Practice Questions" at bounding box center [77, 87] width 152 height 33
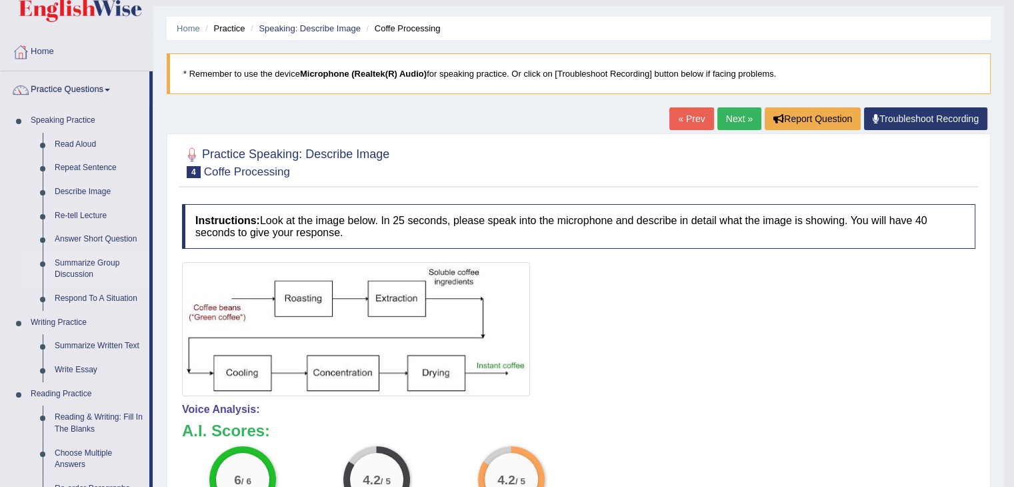
click at [99, 254] on link "Summarize Group Discussion" at bounding box center [99, 268] width 101 height 35
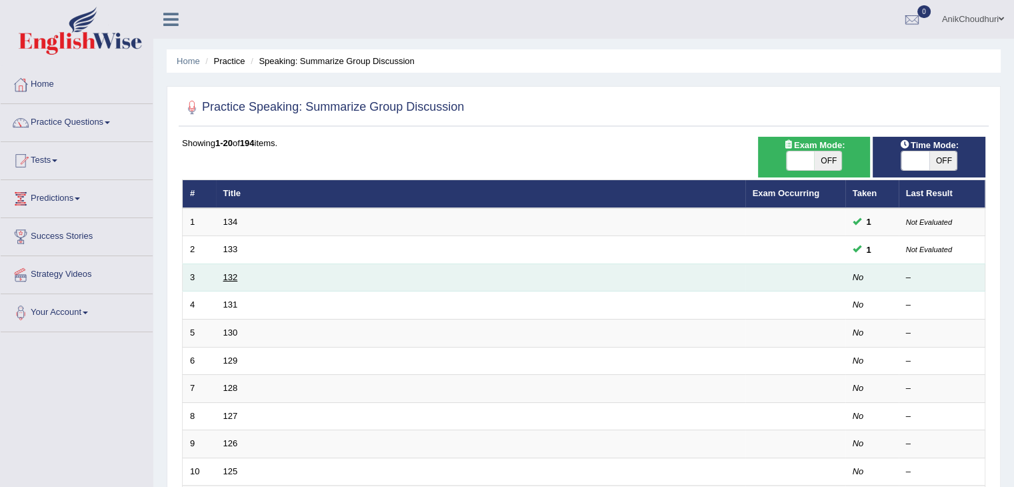
click at [231, 276] on link "132" at bounding box center [230, 277] width 15 height 10
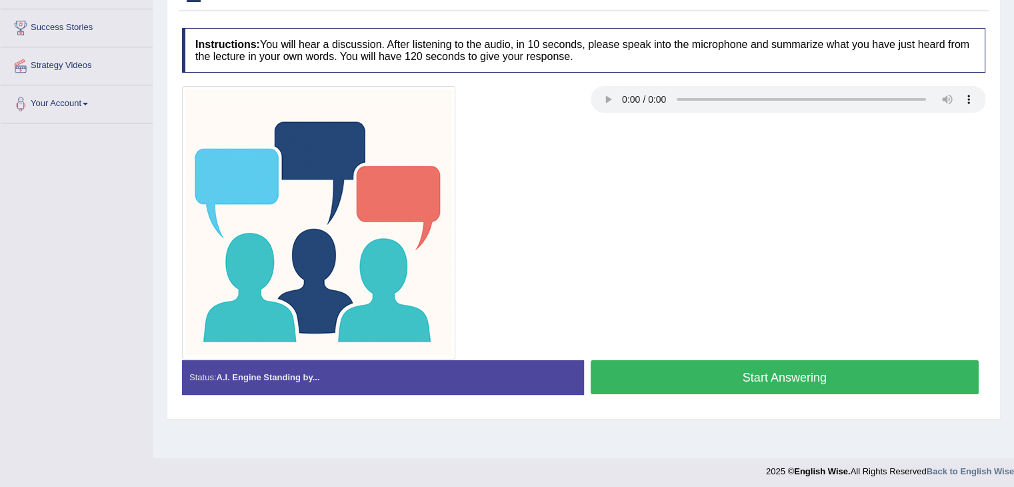
scroll to position [213, 0]
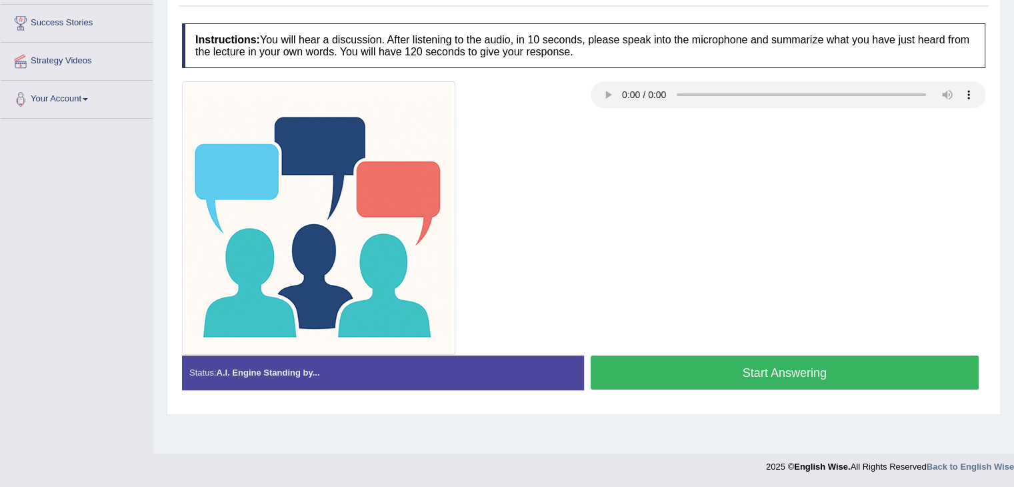
click at [675, 382] on button "Start Answering" at bounding box center [785, 372] width 389 height 34
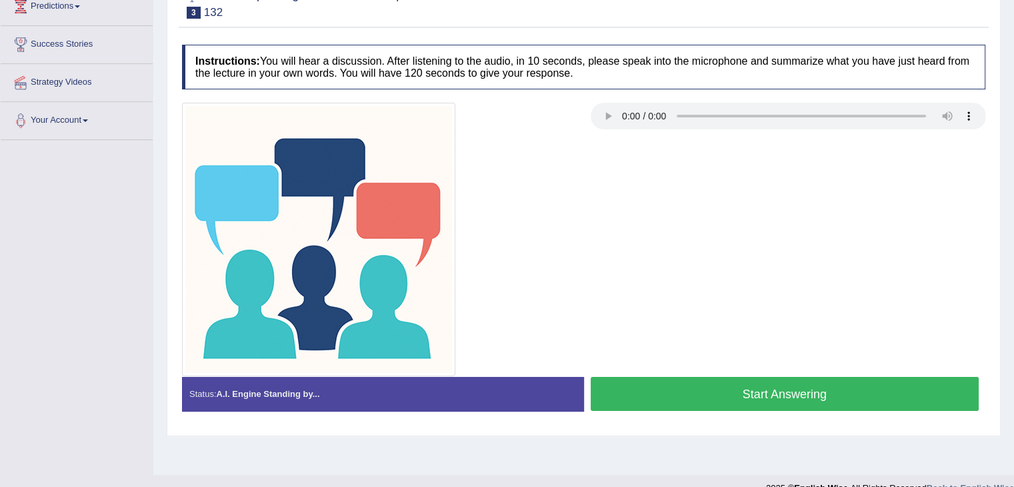
scroll to position [213, 0]
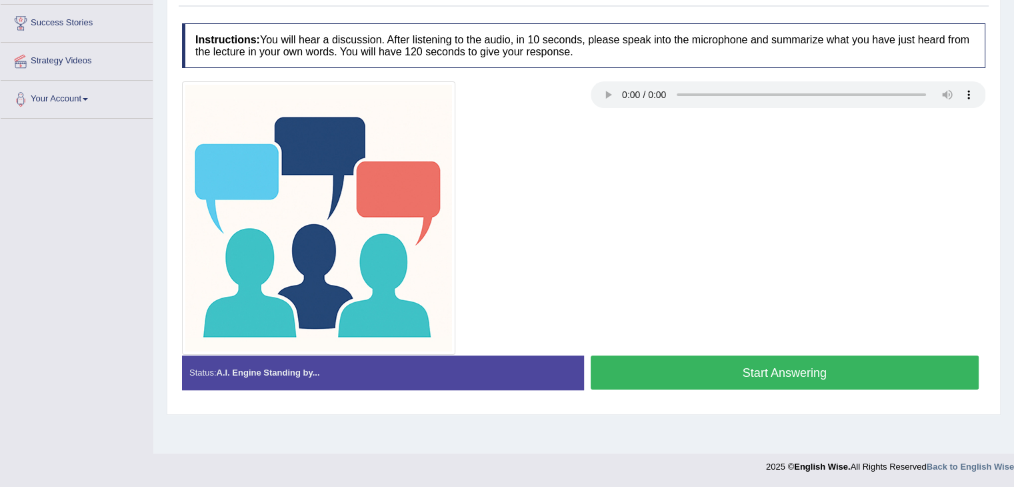
click at [771, 359] on button "Start Answering" at bounding box center [785, 372] width 389 height 34
click at [685, 369] on button "Start Answering" at bounding box center [785, 372] width 389 height 34
click at [770, 363] on button "Start Answering" at bounding box center [785, 372] width 389 height 34
click at [735, 361] on button "Start Answering" at bounding box center [785, 372] width 389 height 34
click at [724, 384] on button "Start Answering" at bounding box center [785, 372] width 389 height 34
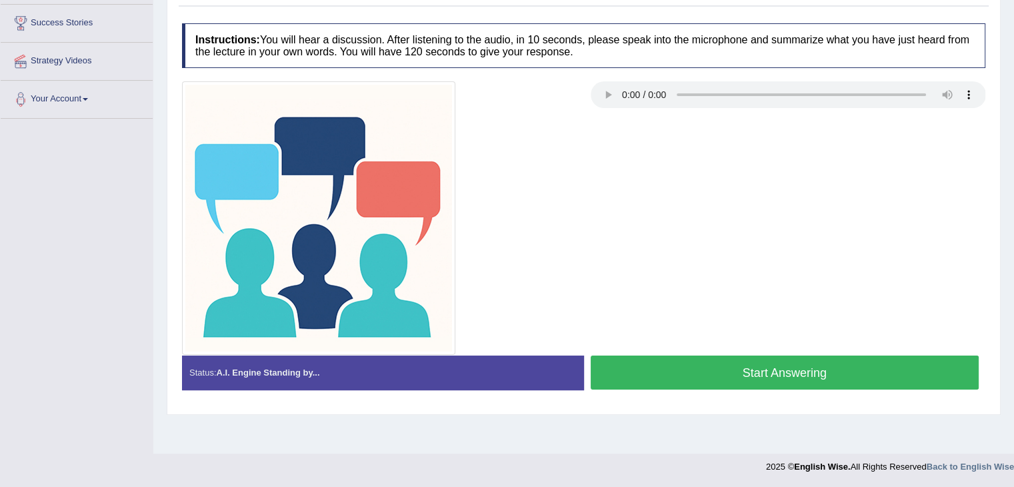
click at [680, 380] on button "Start Answering" at bounding box center [785, 372] width 389 height 34
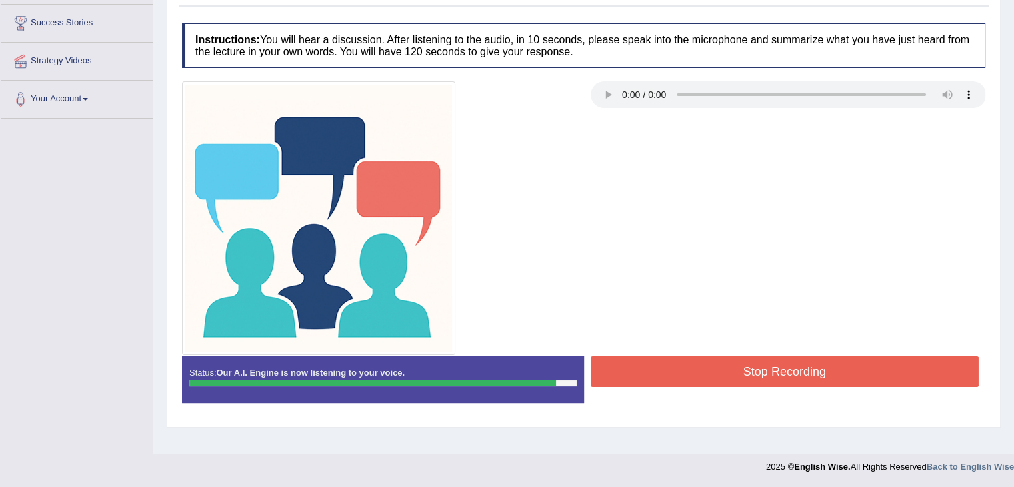
click at [680, 380] on button "Stop Recording" at bounding box center [785, 371] width 389 height 31
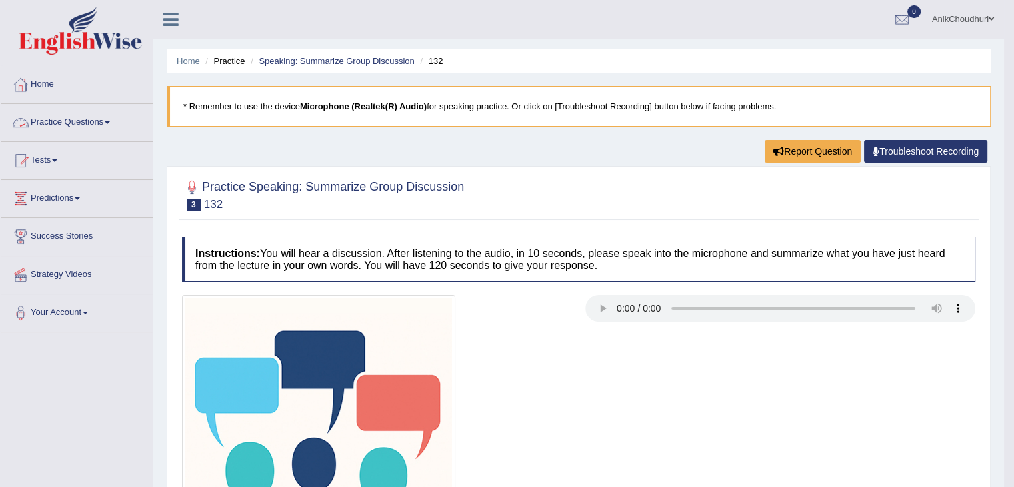
click at [91, 110] on link "Practice Questions" at bounding box center [77, 120] width 152 height 33
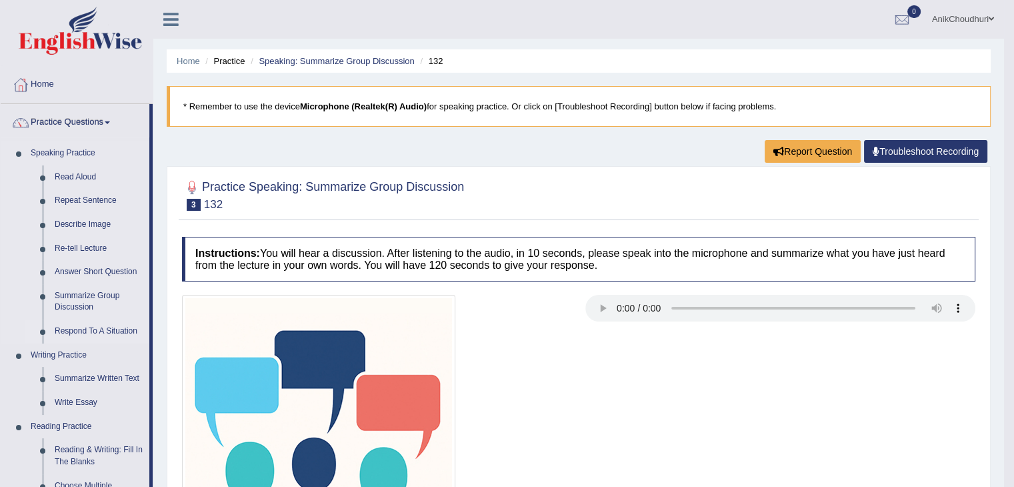
click at [106, 326] on link "Respond To A Situation" at bounding box center [99, 331] width 101 height 24
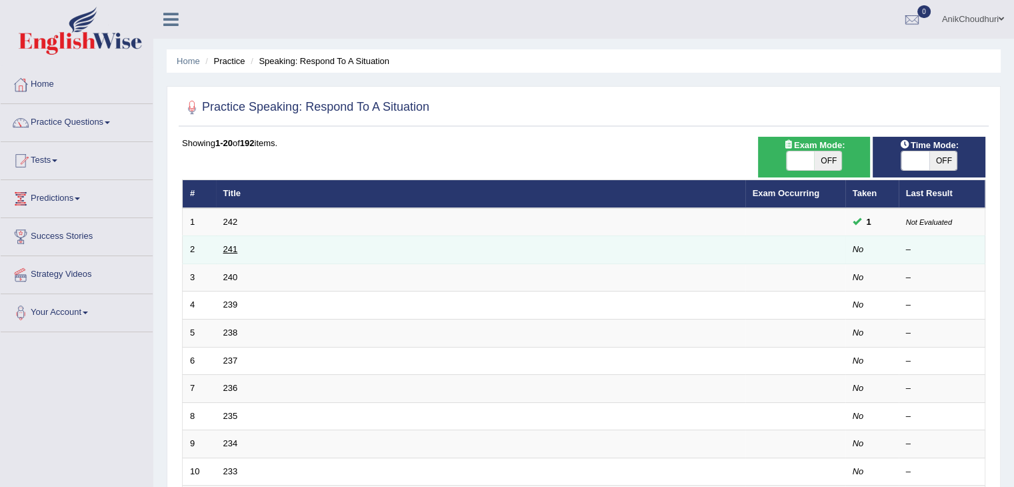
click at [232, 245] on link "241" at bounding box center [230, 249] width 15 height 10
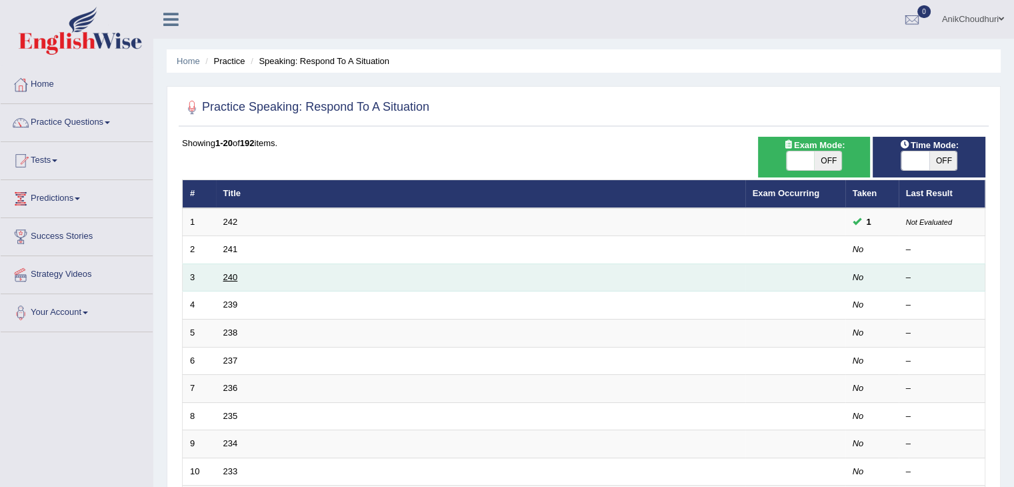
click at [233, 275] on link "240" at bounding box center [230, 277] width 15 height 10
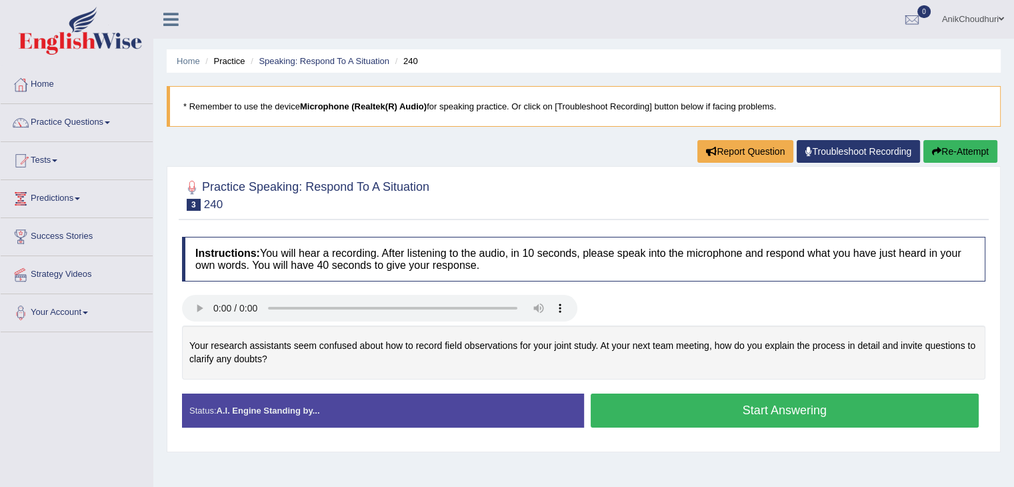
click at [714, 65] on ul "Home Practice Speaking: Respond To A Situation 240" at bounding box center [584, 60] width 834 height 23
